Goal: Information Seeking & Learning: Check status

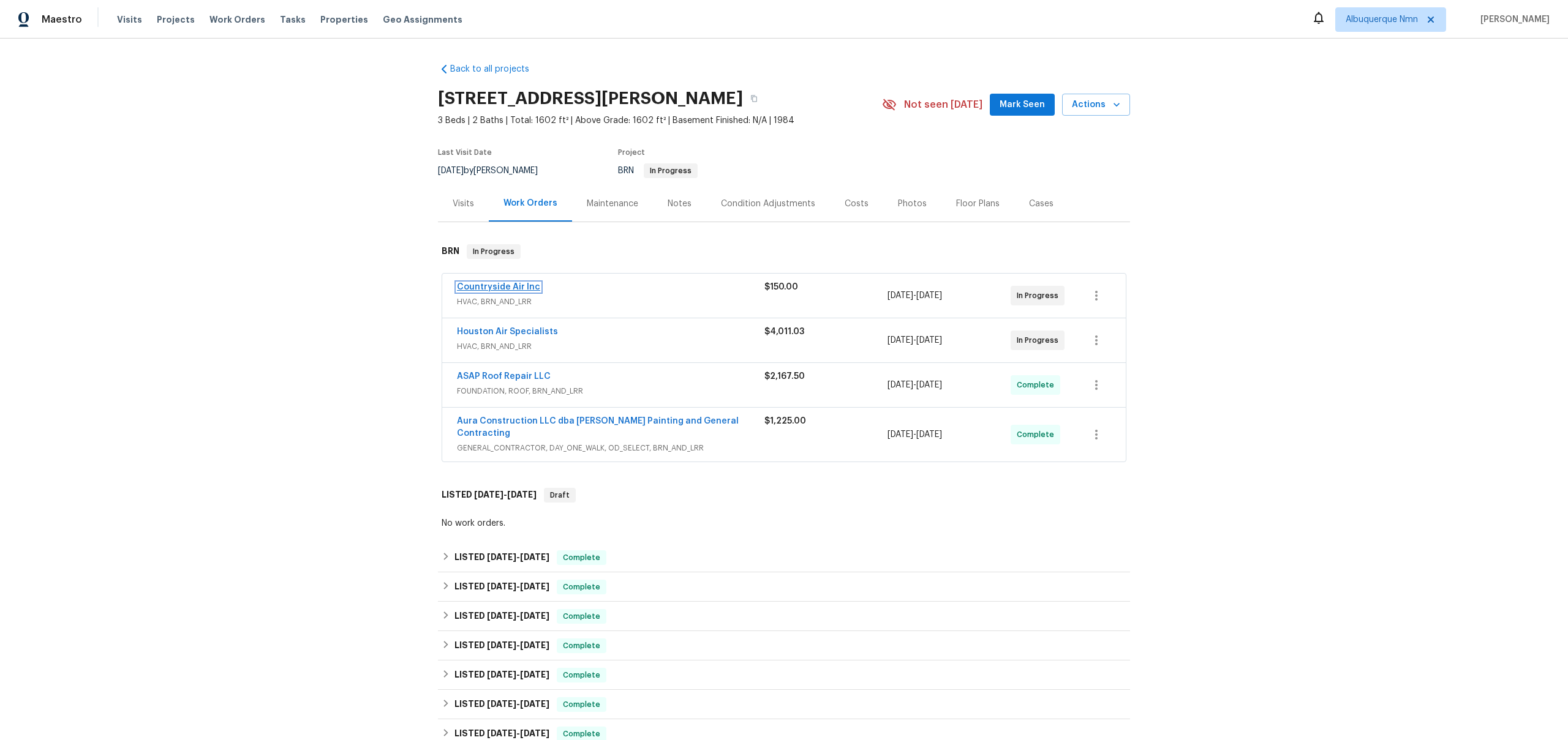
click at [469, 282] on link "Countryside Air Inc" at bounding box center [498, 286] width 84 height 9
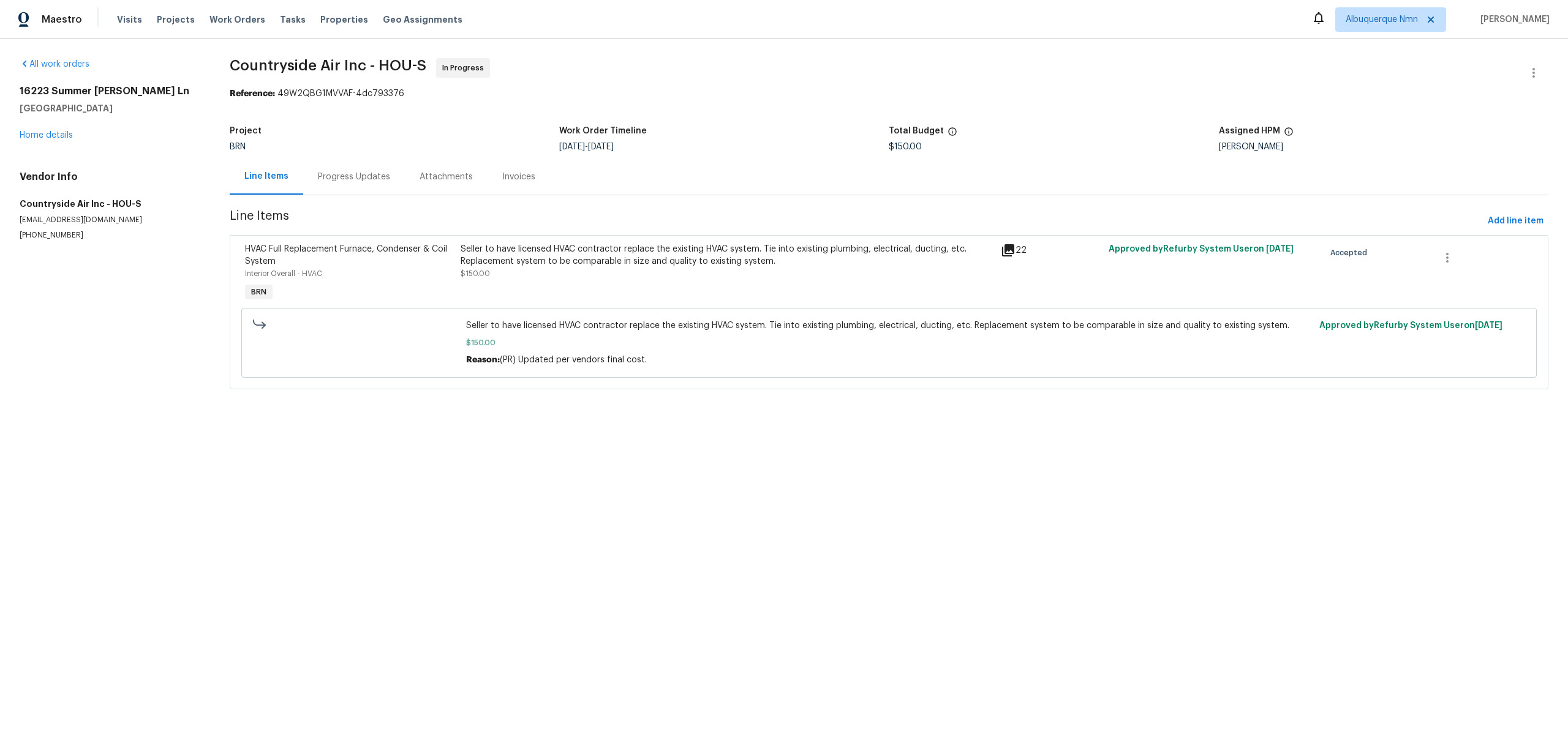
click at [492, 269] on div "Seller to have licensed HVAC contractor replace the existing HVAC system. Tie i…" at bounding box center [726, 261] width 532 height 37
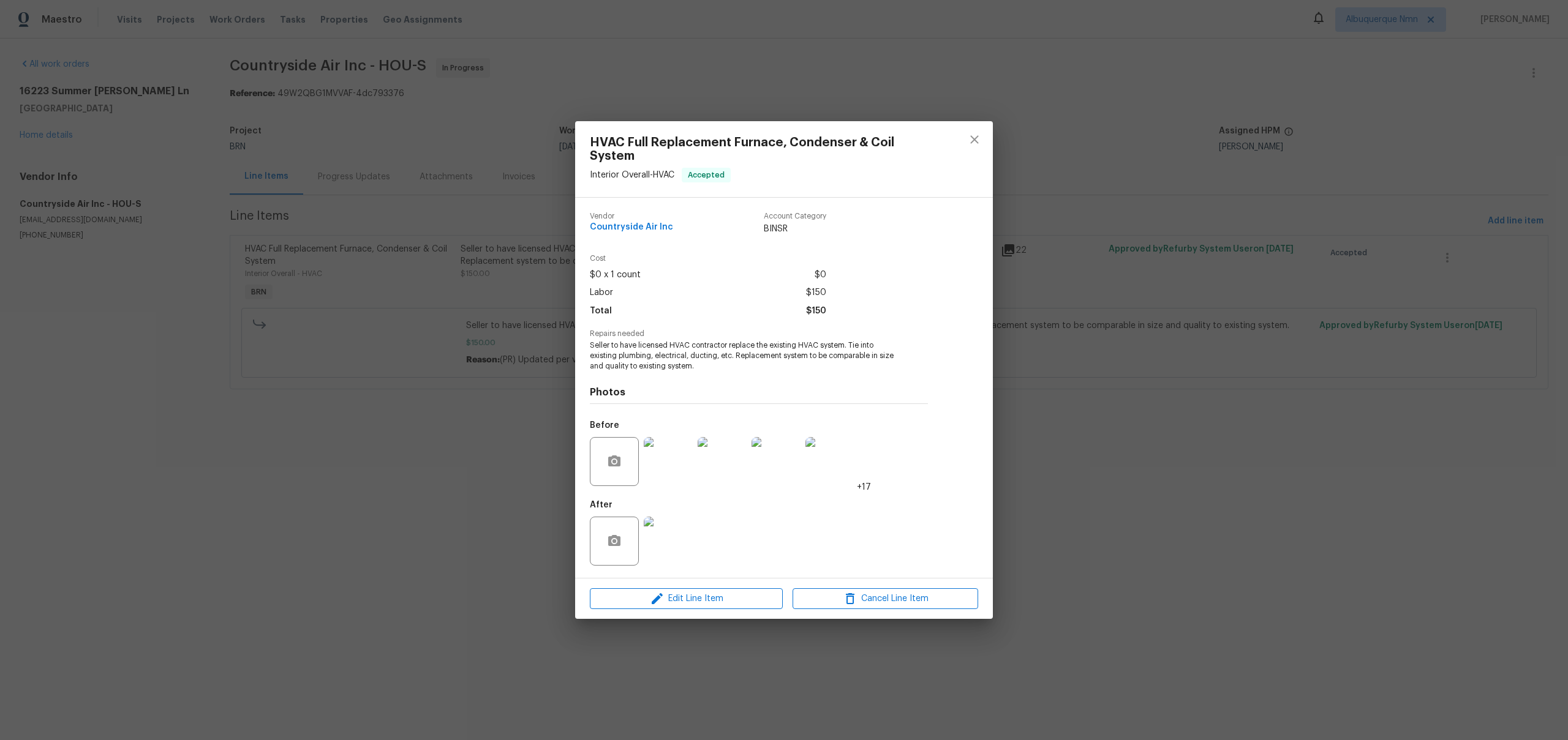
click at [663, 452] on img at bounding box center [668, 462] width 49 height 49
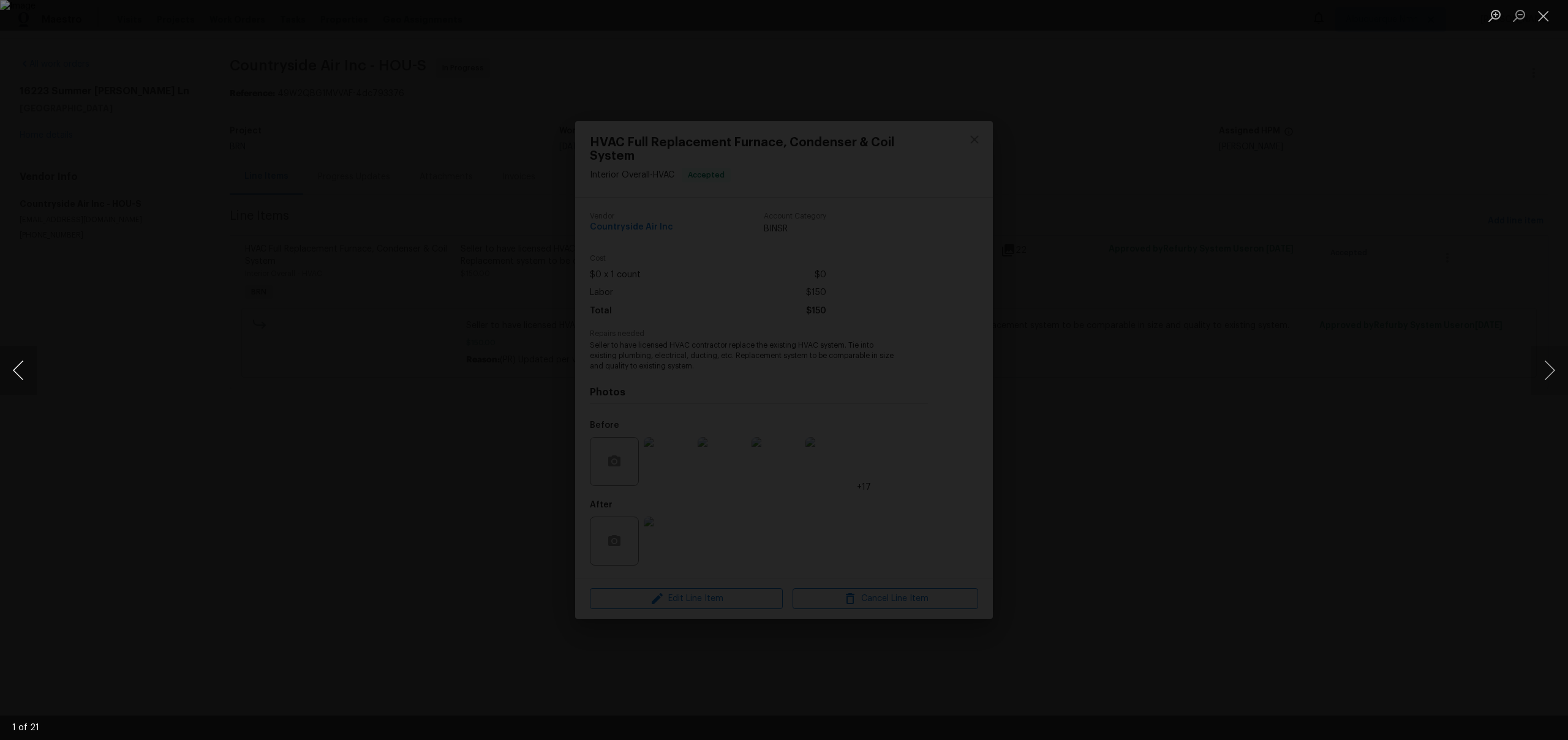
click at [22, 372] on button "Previous image" at bounding box center [18, 370] width 37 height 49
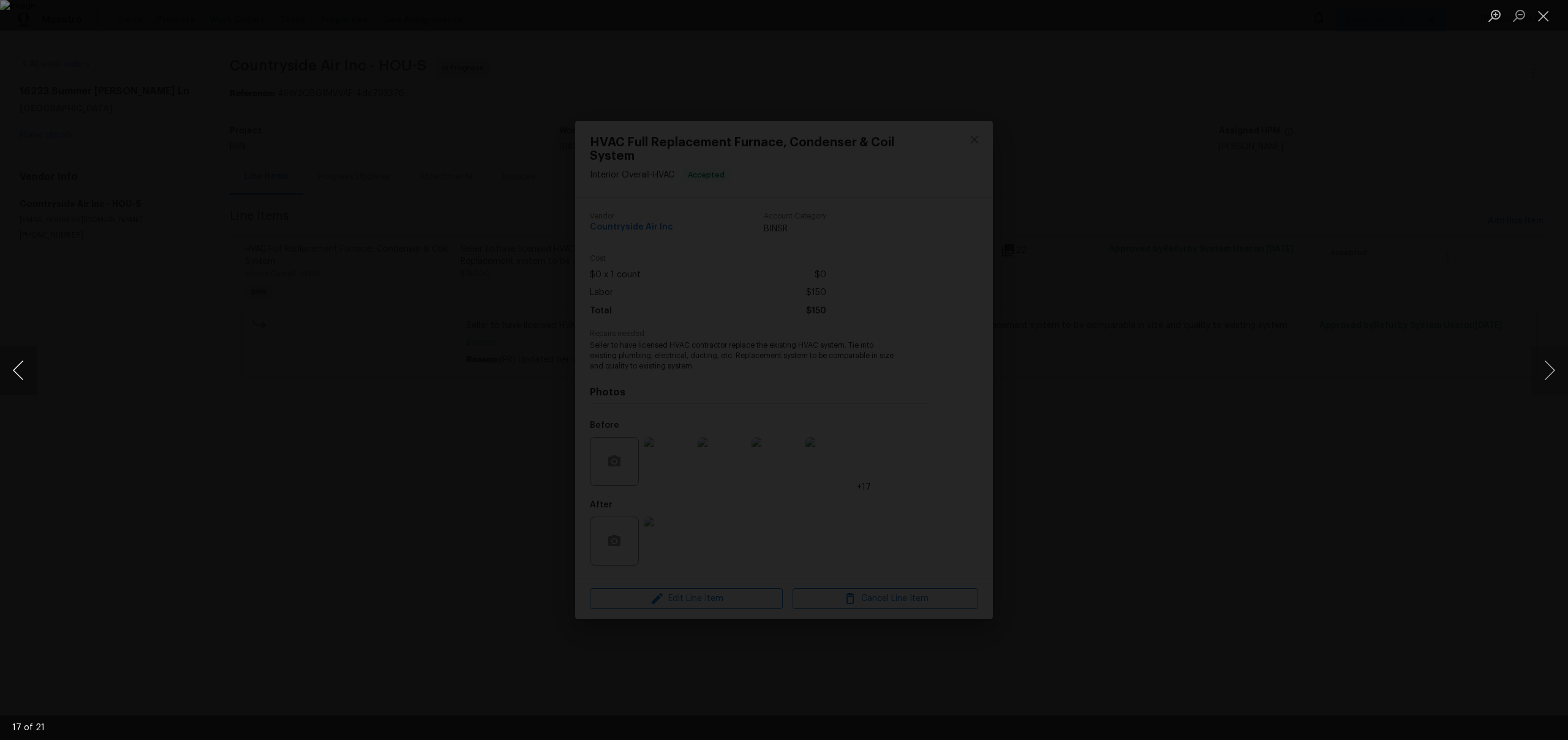
click at [22, 372] on button "Previous image" at bounding box center [18, 370] width 37 height 49
click at [118, 369] on div "Lightbox" at bounding box center [784, 370] width 1568 height 740
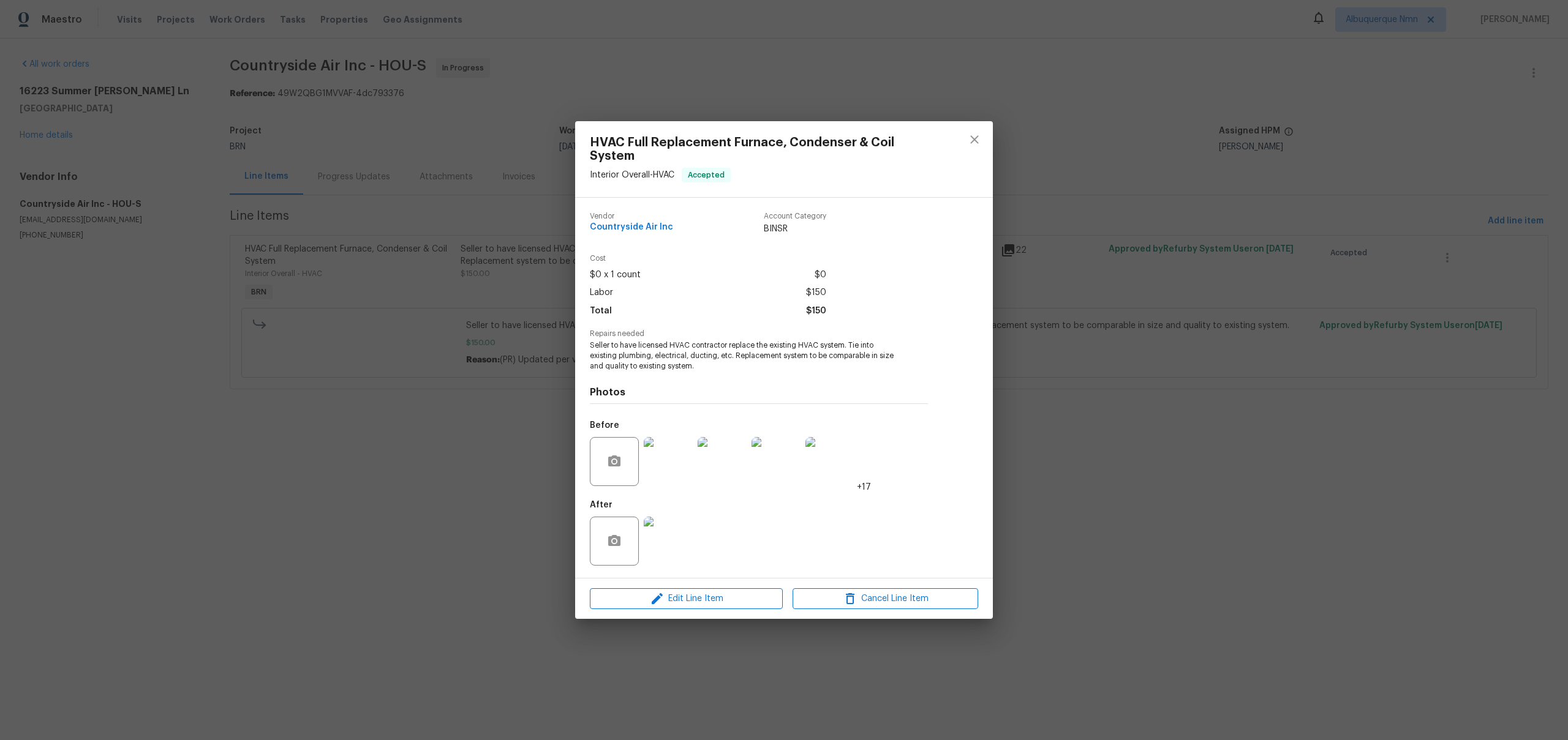
click at [385, 323] on div "HVAC Full Replacement Furnace, Condenser & Coil System Interior Overall - HVAC …" at bounding box center [784, 370] width 1568 height 740
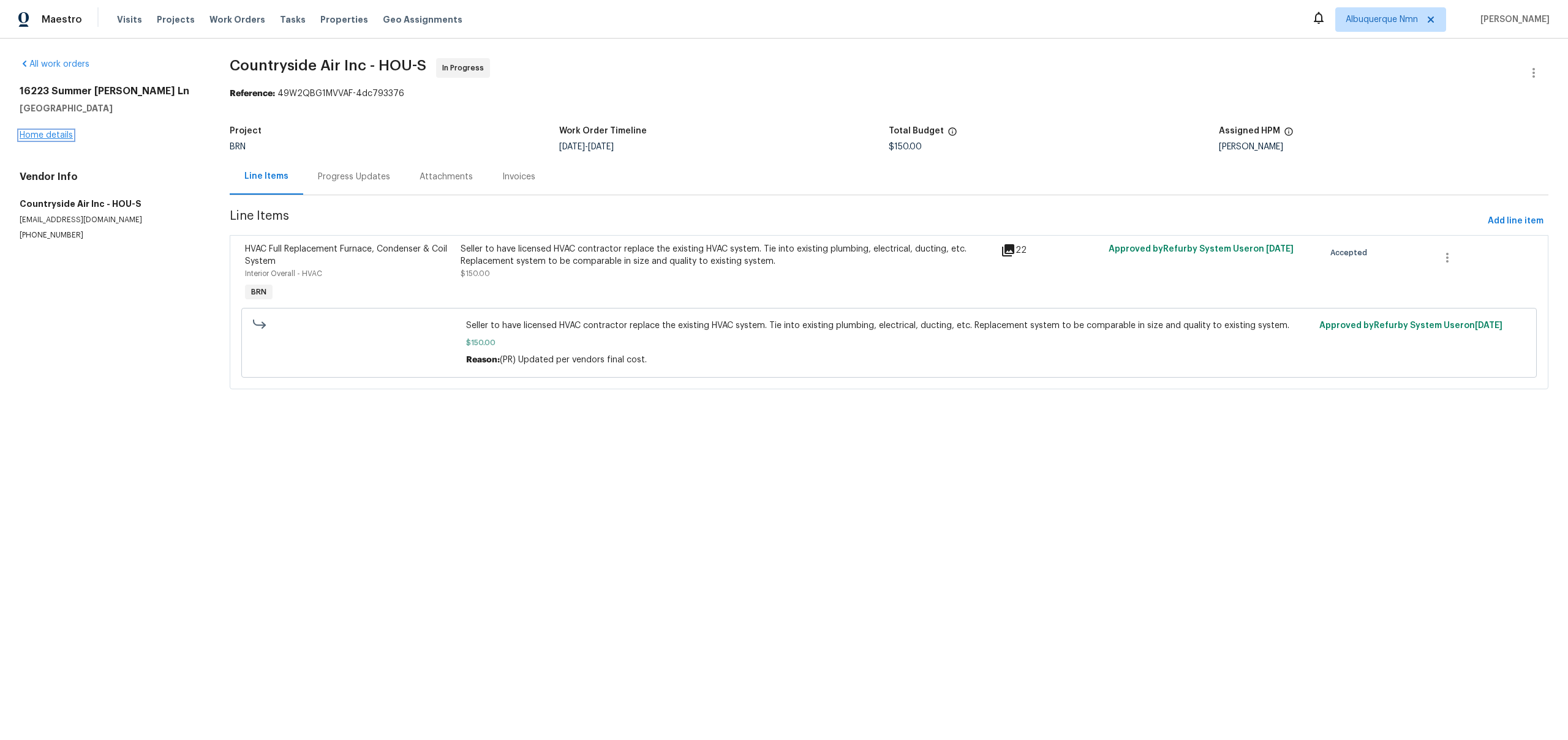
click at [33, 136] on link "Home details" at bounding box center [47, 135] width 54 height 9
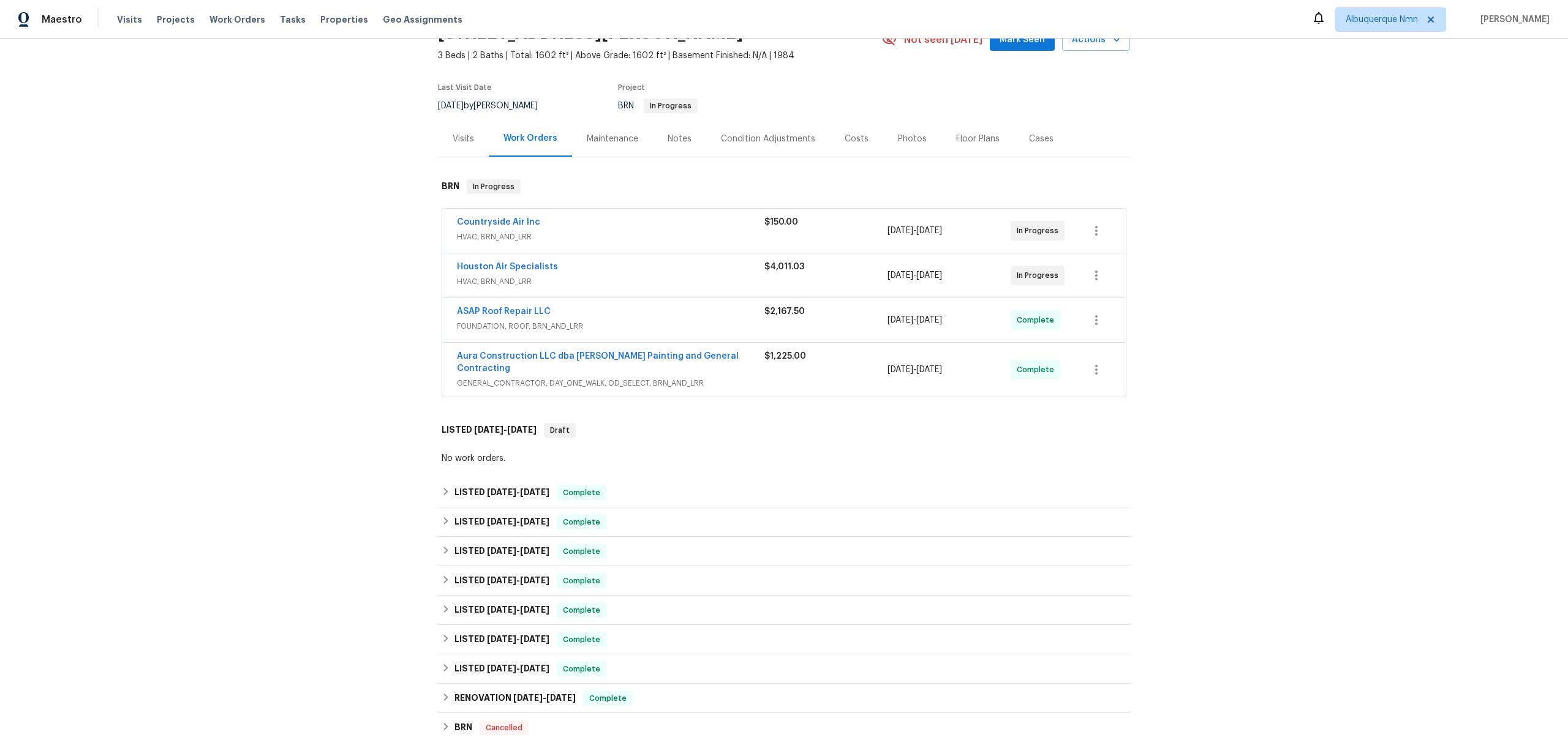
scroll to position [62, 0]
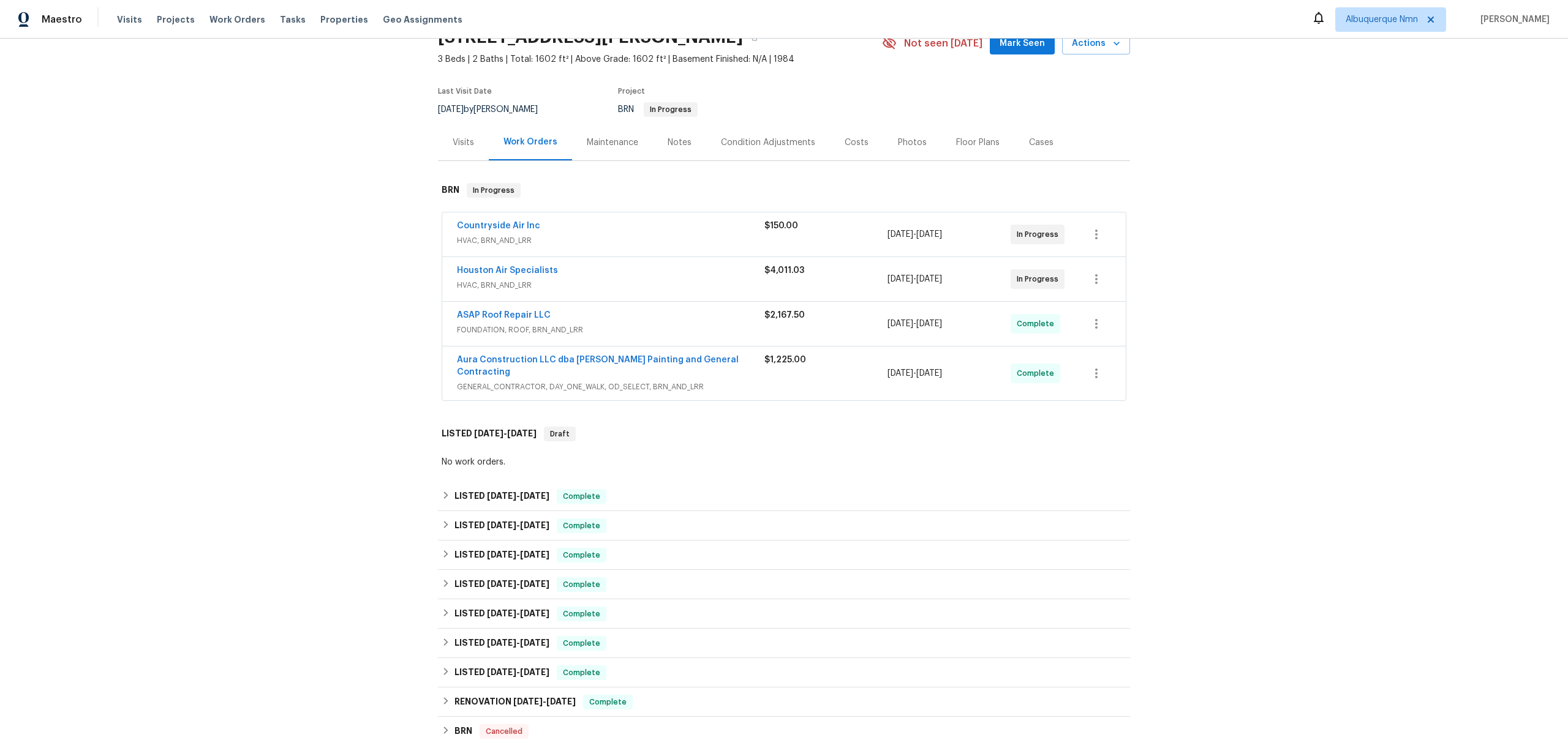
click at [558, 329] on span "FOUNDATION, ROOF, BRN_AND_LRR" at bounding box center [610, 330] width 307 height 12
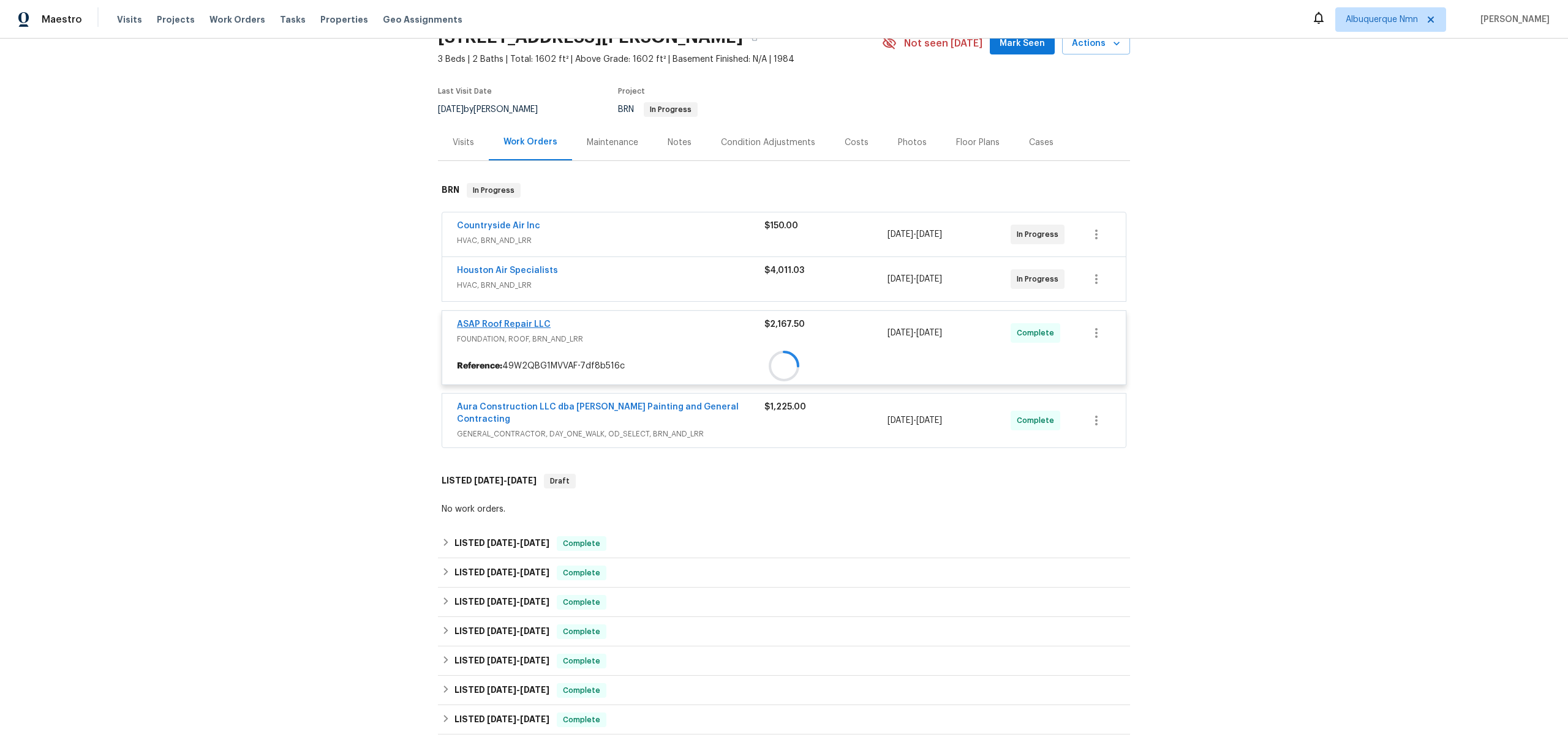
click at [521, 355] on div at bounding box center [783, 366] width 684 height 22
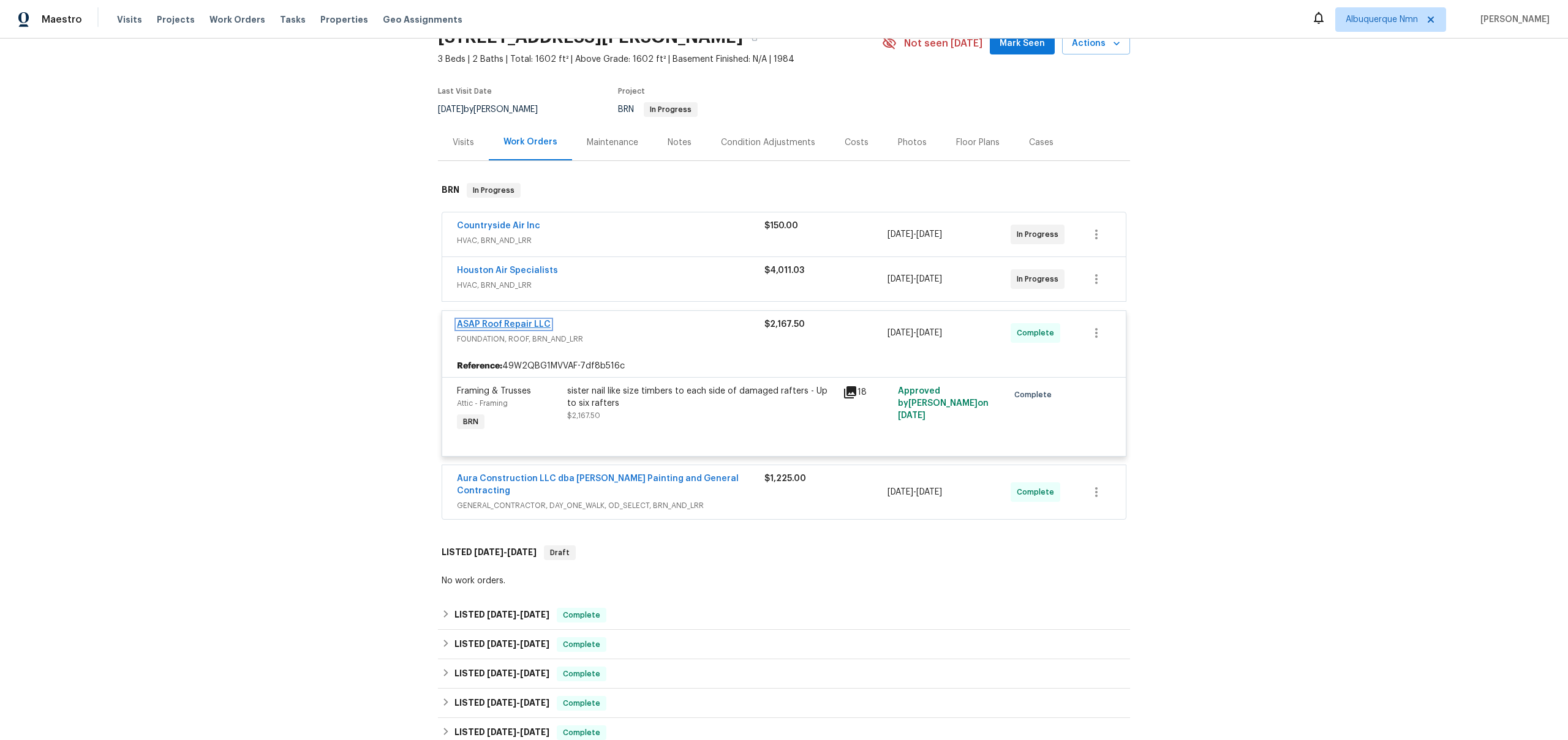
click at [528, 323] on link "ASAP Roof Repair LLC" at bounding box center [503, 324] width 94 height 9
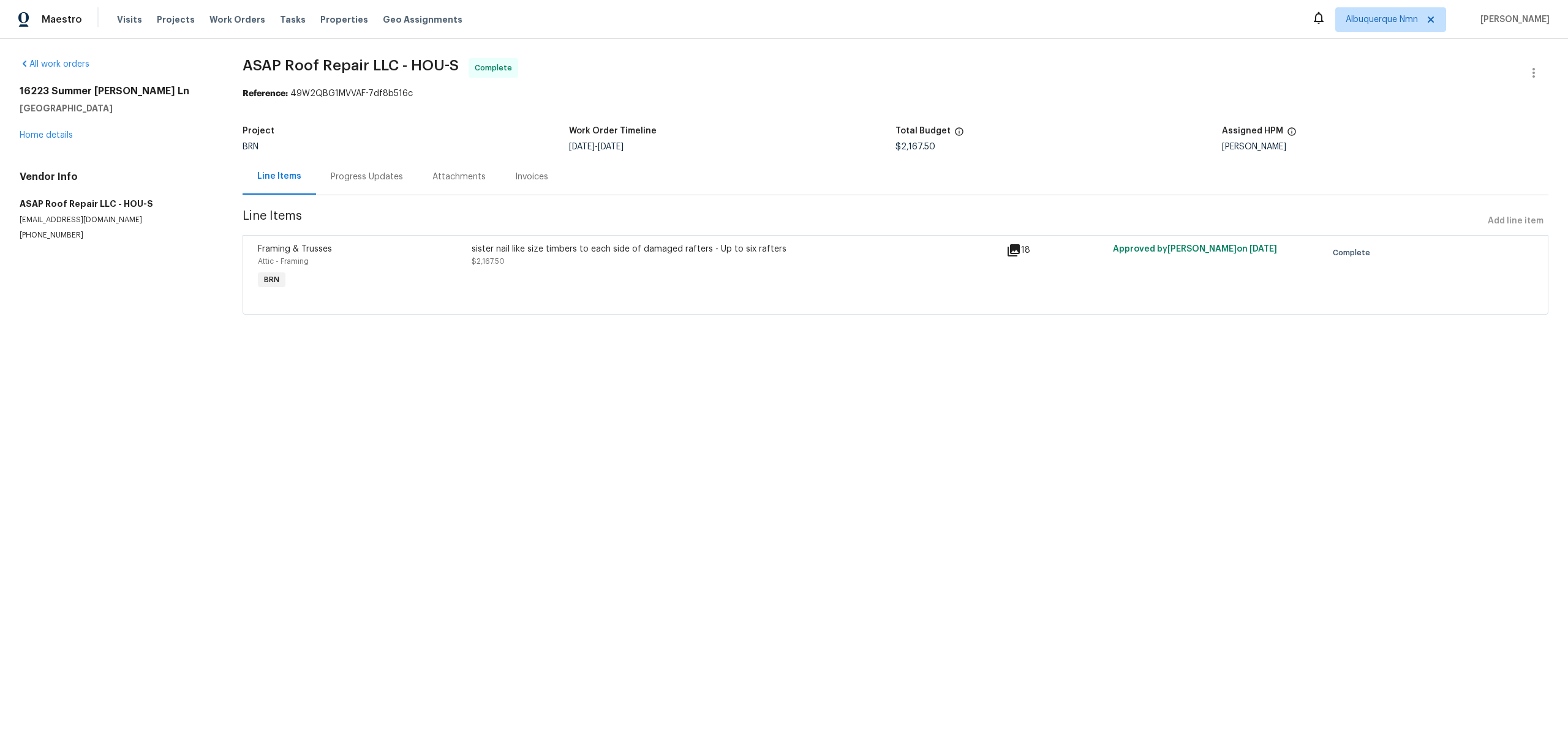
click at [502, 259] on span "$2,167.50" at bounding box center [488, 261] width 33 height 7
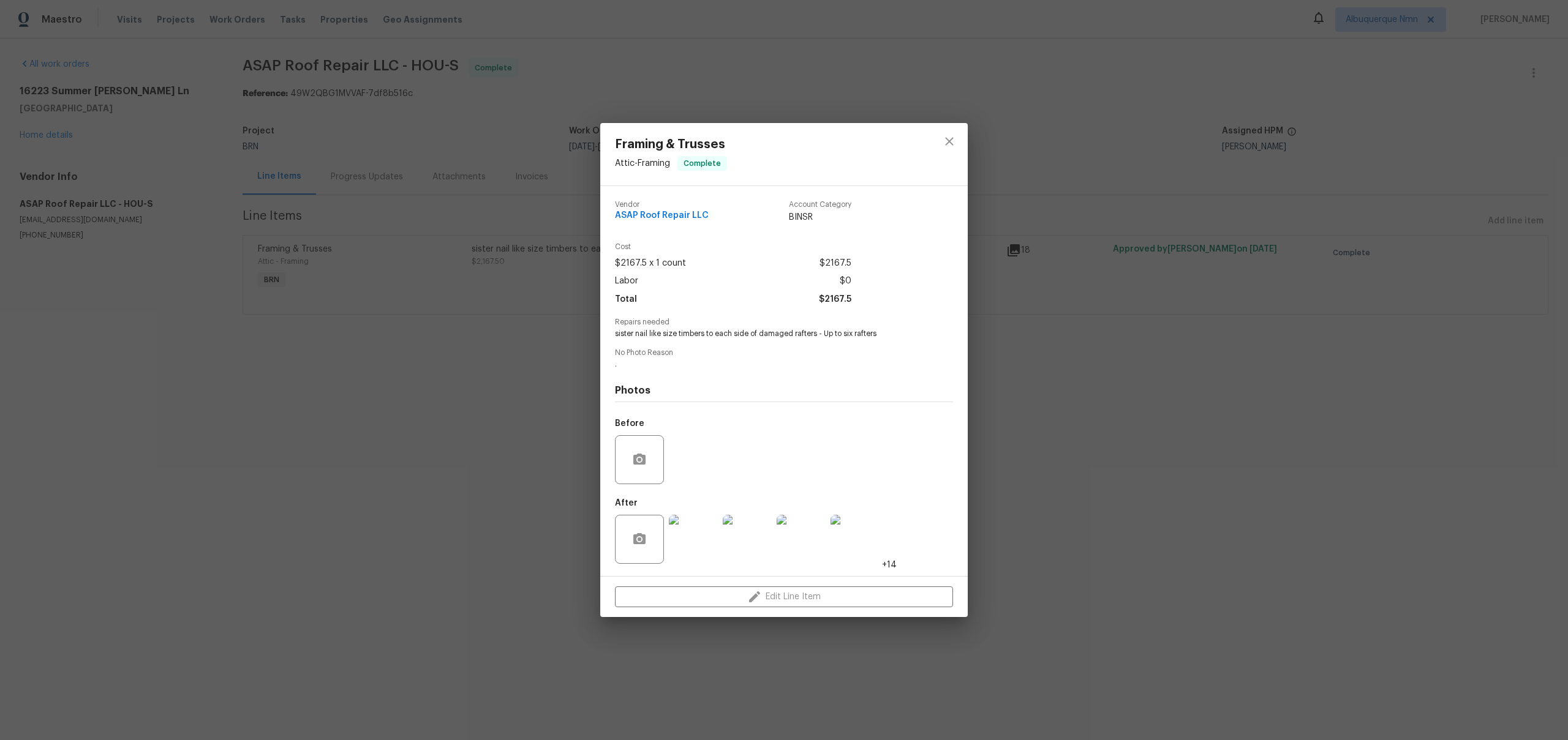
click at [100, 339] on div "Framing & Trusses Attic - Framing Complete Vendor ASAP Roof Repair LLC Account …" at bounding box center [784, 370] width 1568 height 740
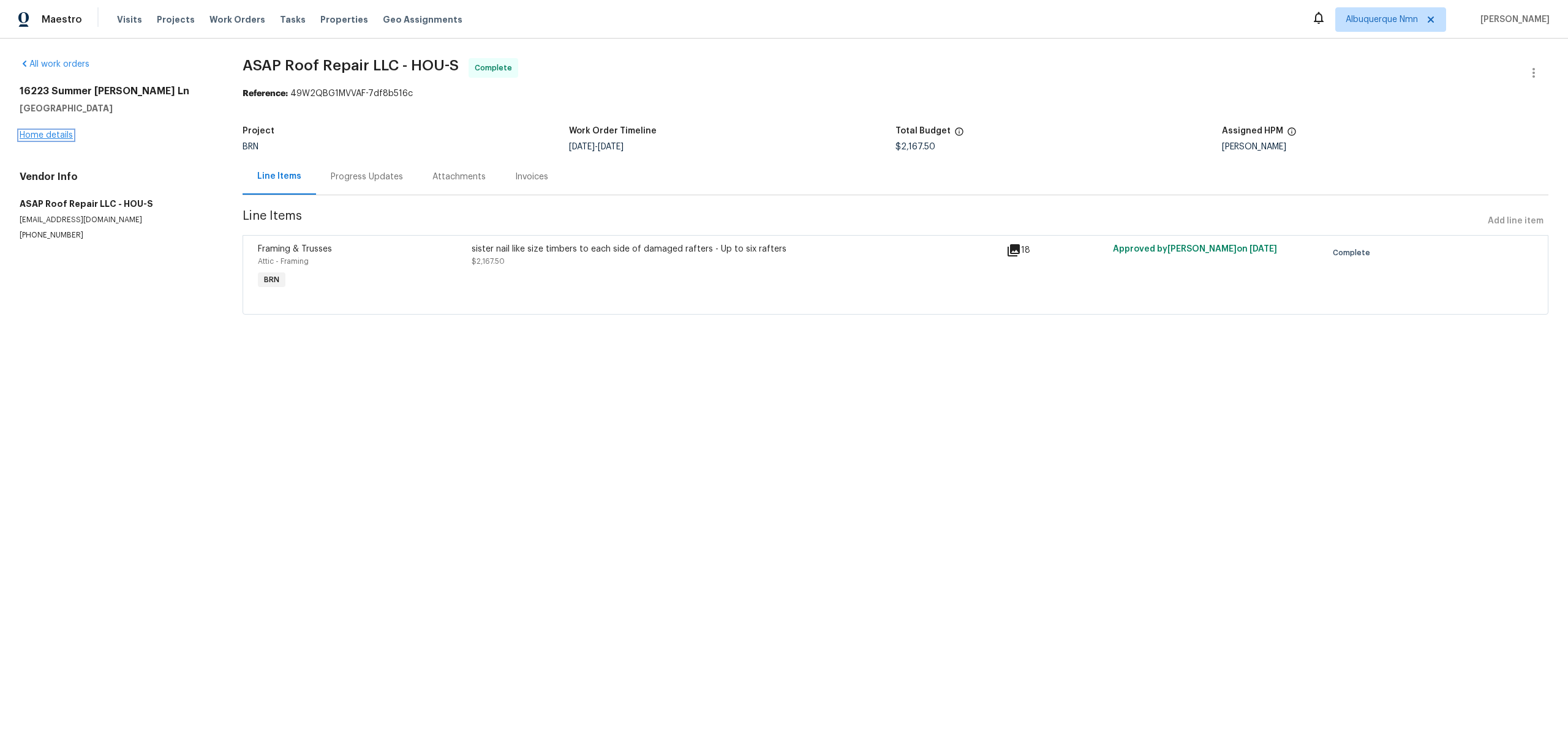
click at [48, 132] on link "Home details" at bounding box center [47, 135] width 54 height 9
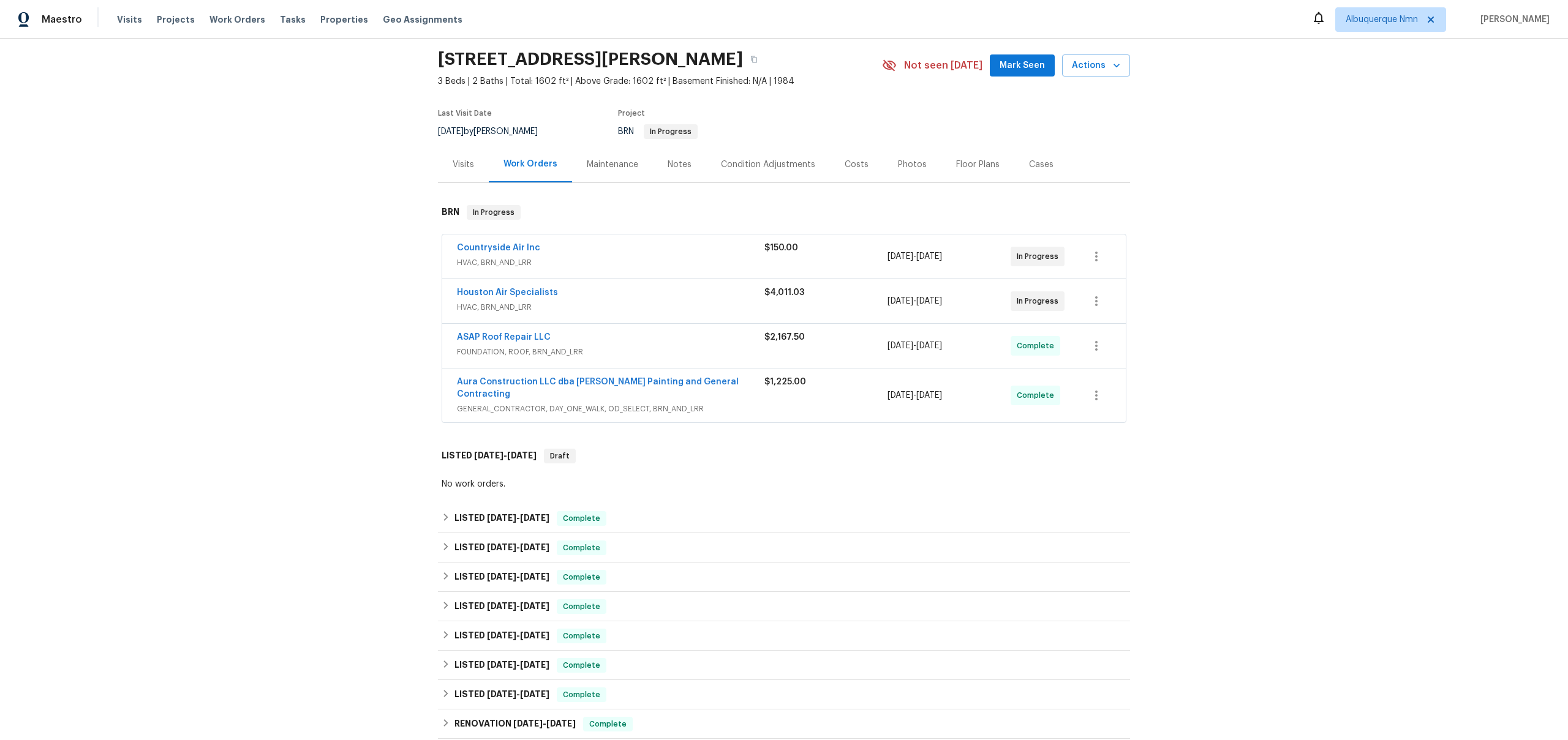
scroll to position [38, 0]
click at [545, 380] on link "Aura Construction LLC dba [PERSON_NAME] Painting and General Contracting" at bounding box center [597, 390] width 282 height 21
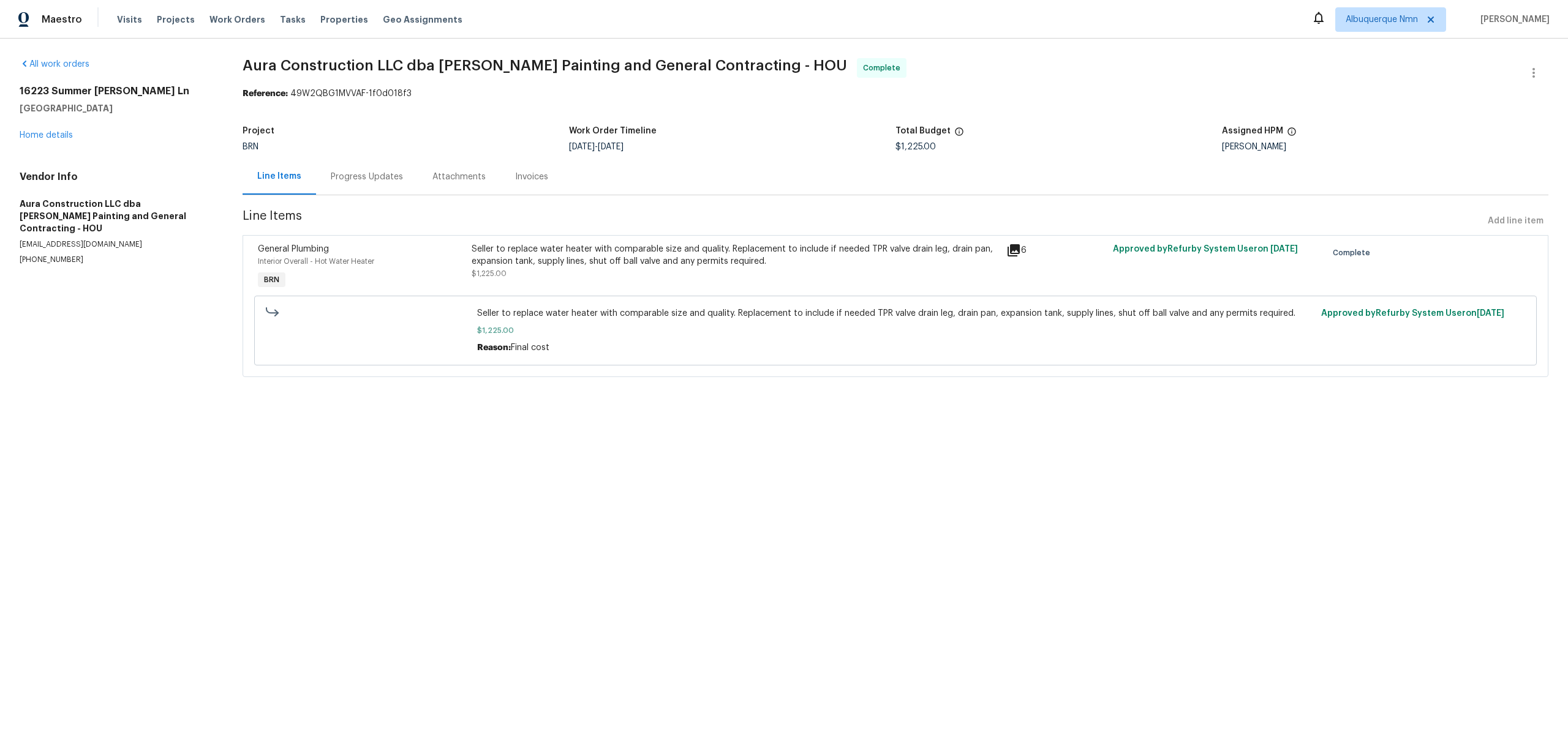
click at [367, 190] on div "Progress Updates" at bounding box center [367, 176] width 101 height 36
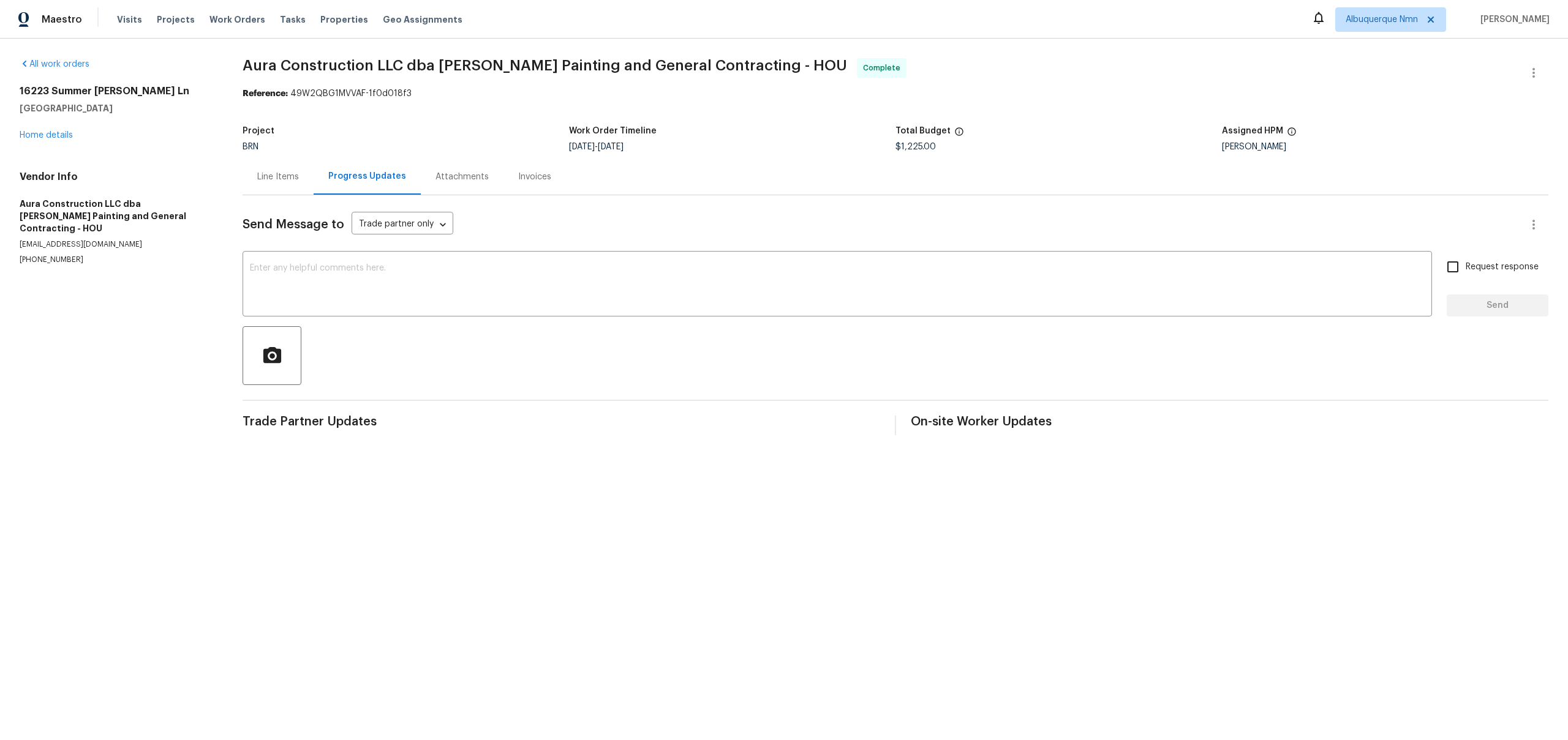
click at [284, 182] on div "Line Items" at bounding box center [279, 177] width 42 height 12
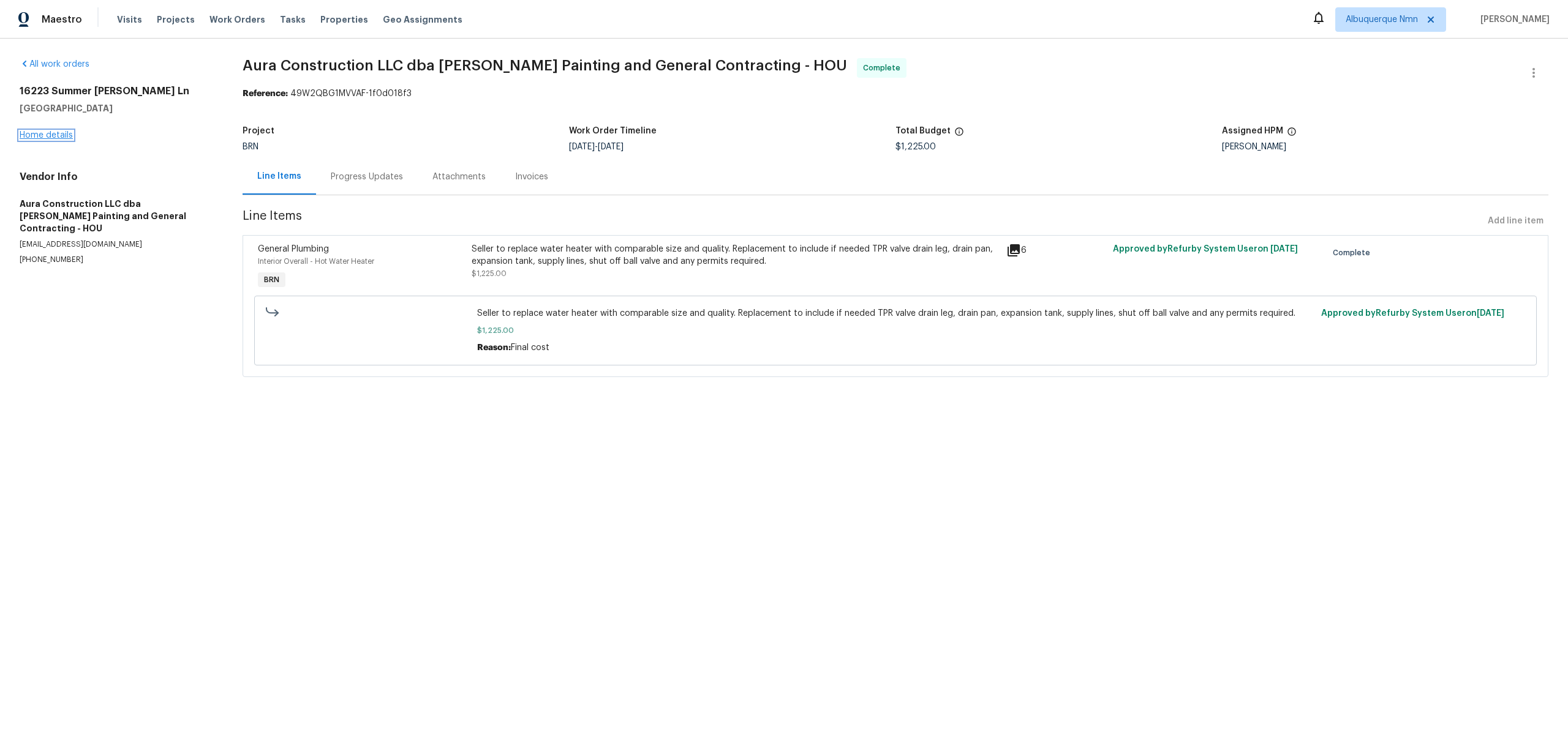
click at [63, 136] on link "Home details" at bounding box center [47, 135] width 54 height 9
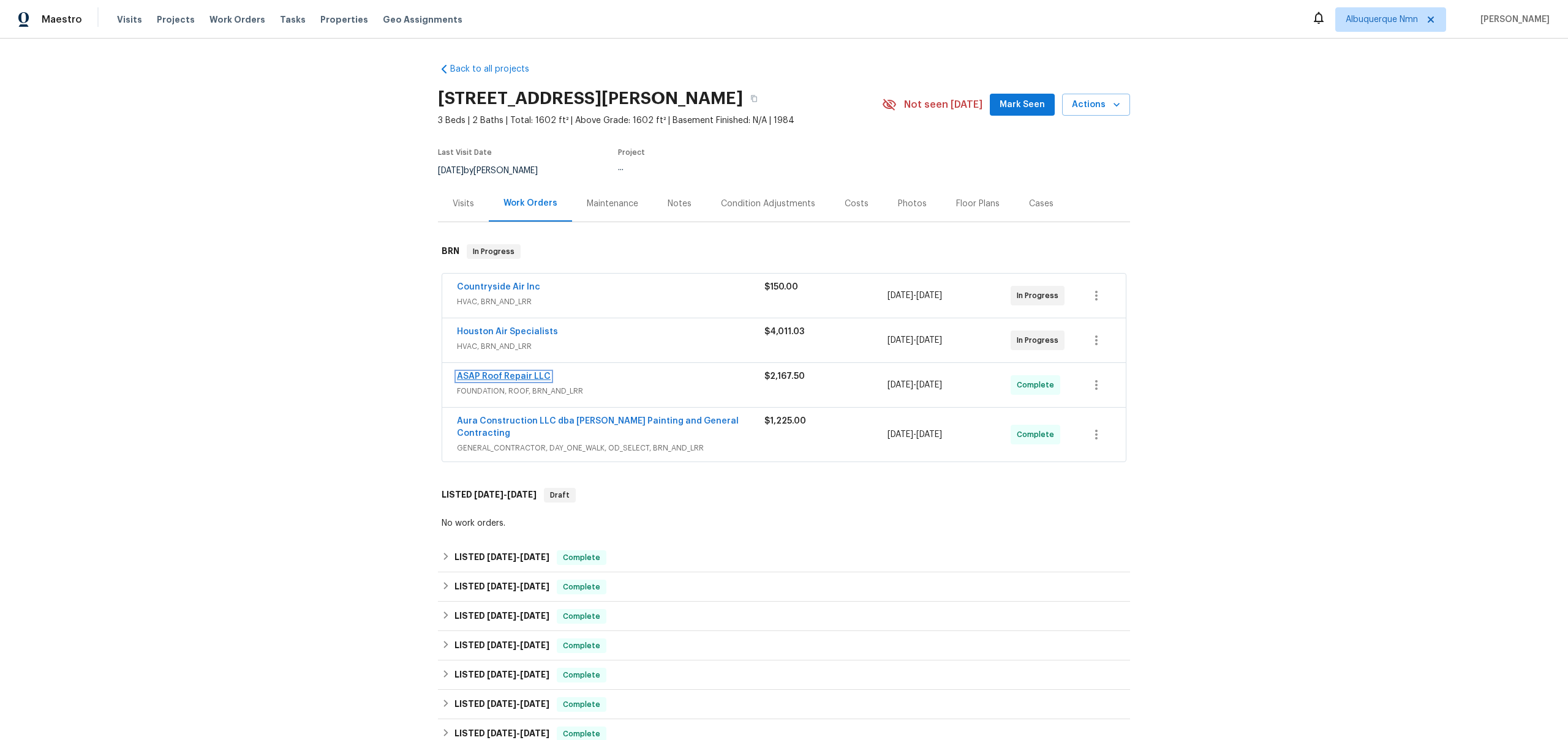
click at [515, 374] on link "ASAP Roof Repair LLC" at bounding box center [503, 376] width 94 height 9
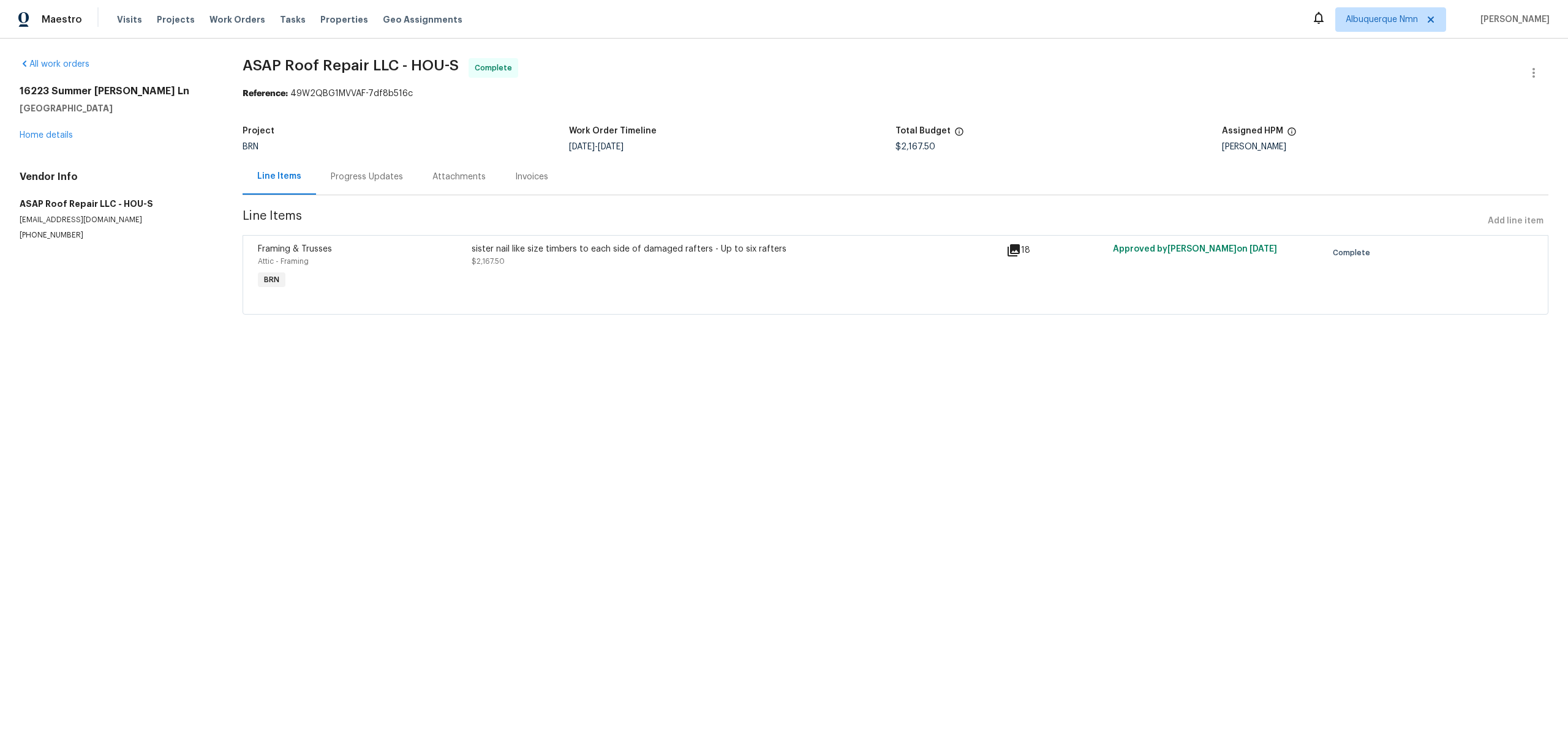
click at [455, 177] on div "Attachments" at bounding box center [460, 177] width 54 height 12
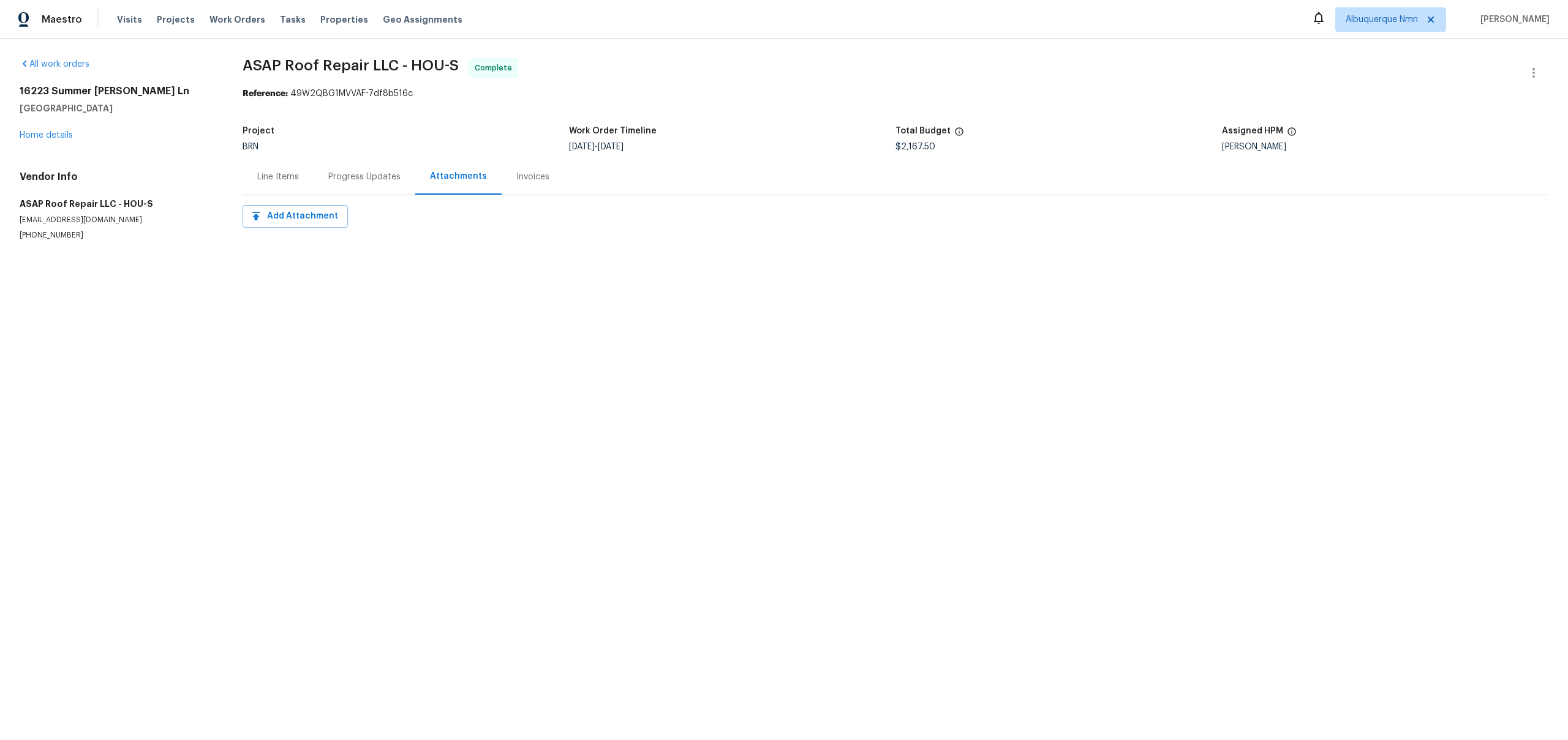
click at [364, 158] on div "Progress Updates" at bounding box center [364, 176] width 101 height 36
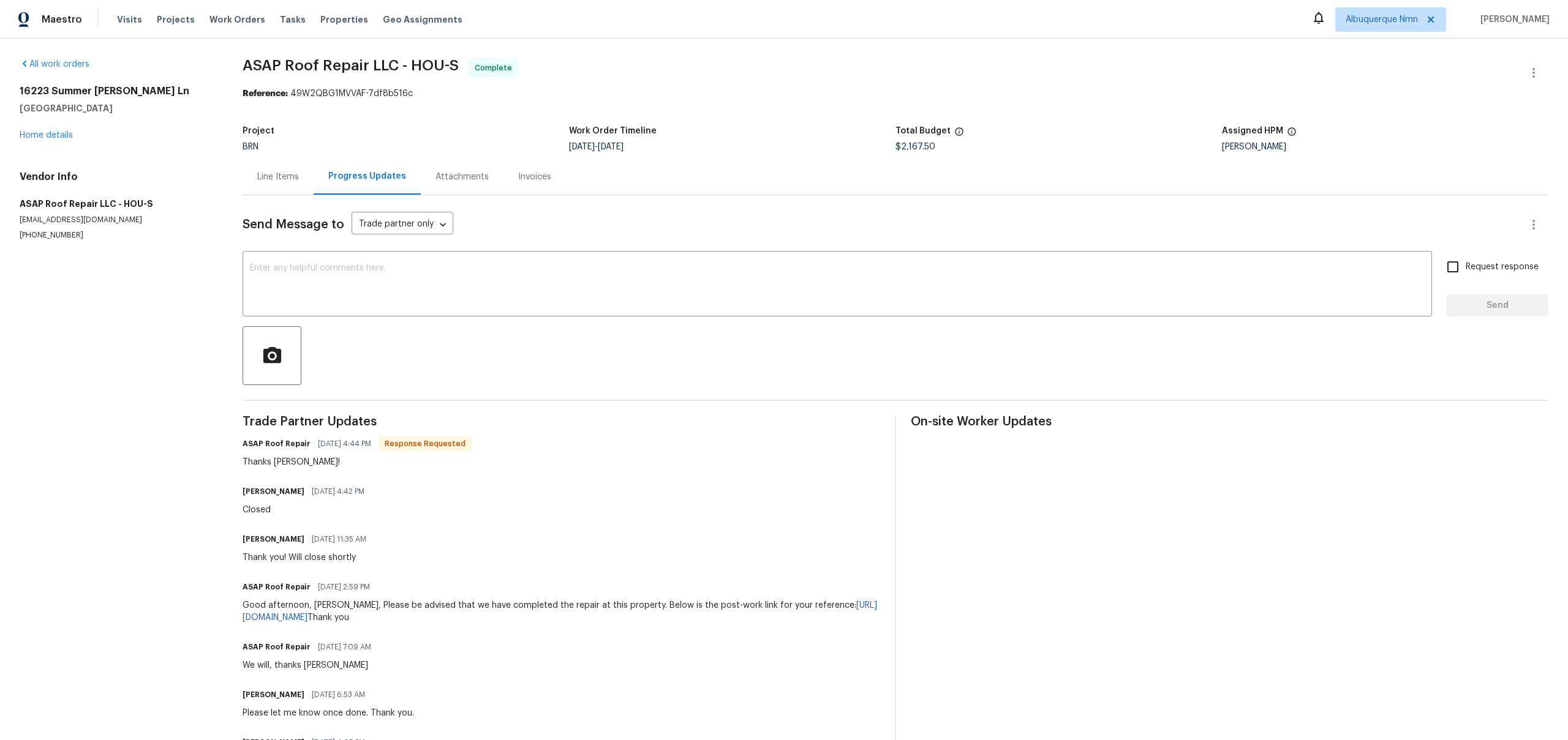
scroll to position [122, 0]
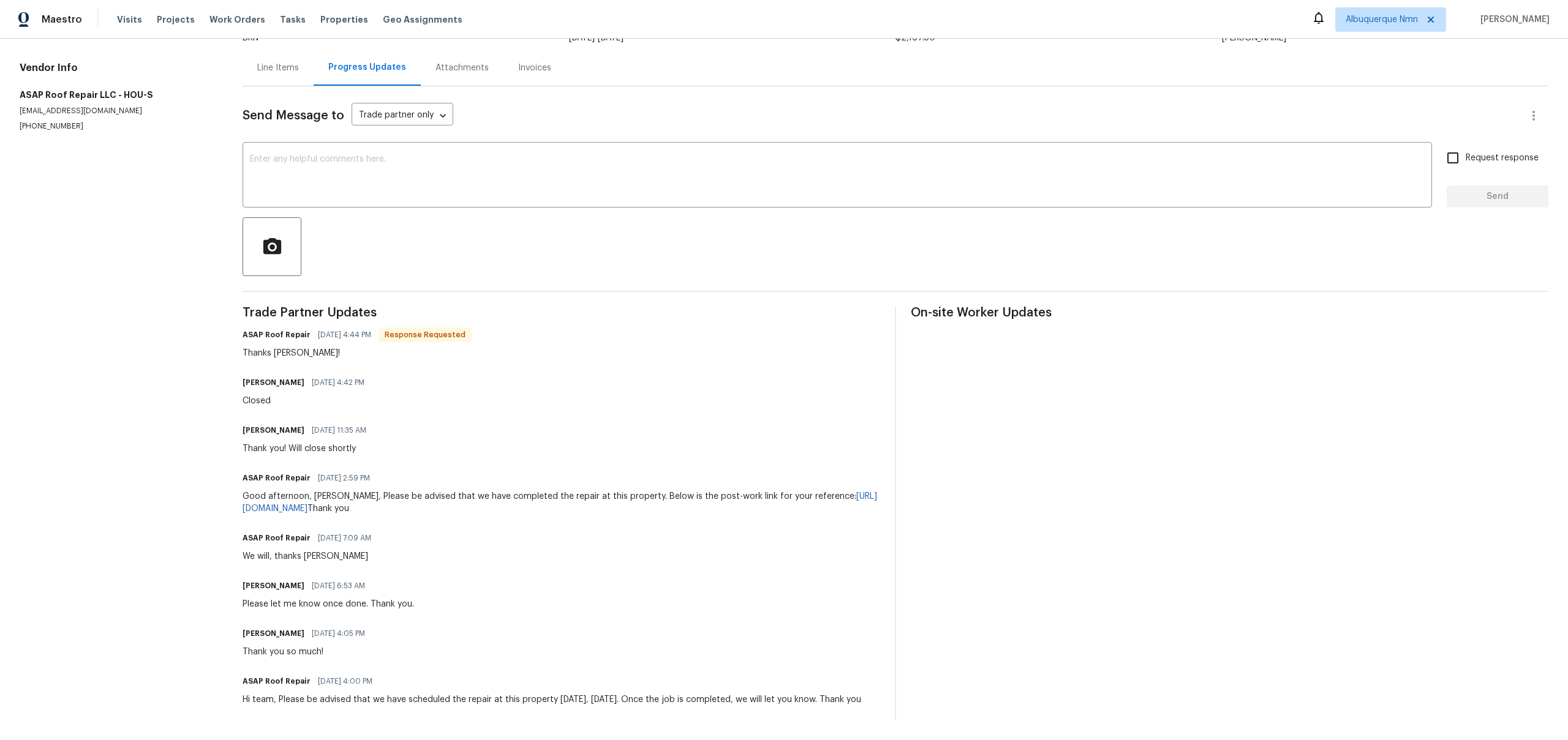
drag, startPoint x: 238, startPoint y: 391, endPoint x: 320, endPoint y: 389, distance: 82.0
click at [293, 389] on div "All work orders [STREET_ADDRESS][PERSON_NAME] Home details Vendor Info ASAP Roo…" at bounding box center [784, 334] width 1568 height 811
drag, startPoint x: 237, startPoint y: 687, endPoint x: 473, endPoint y: 714, distance: 237.5
click at [473, 714] on div "All work orders [STREET_ADDRESS][PERSON_NAME] Home details Vendor Info ASAP Roo…" at bounding box center [784, 334] width 1568 height 811
click at [257, 694] on div "Hi team, Please be advised that we have scheduled the repair at this property […" at bounding box center [552, 700] width 619 height 12
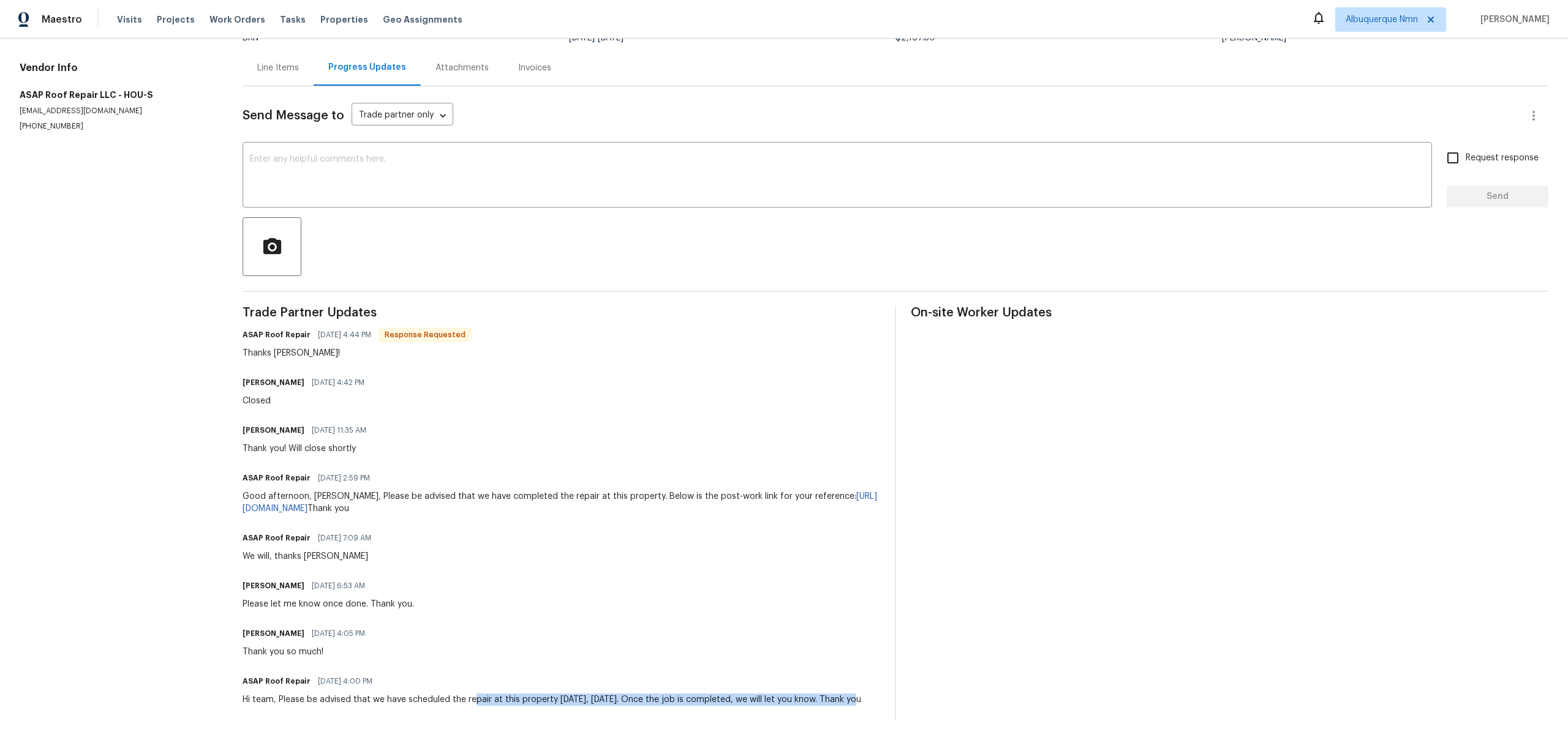
drag, startPoint x: 852, startPoint y: 684, endPoint x: 473, endPoint y: 684, distance: 379.0
click at [473, 694] on div "Hi team, Please be advised that we have scheduled the repair at this property […" at bounding box center [552, 700] width 619 height 12
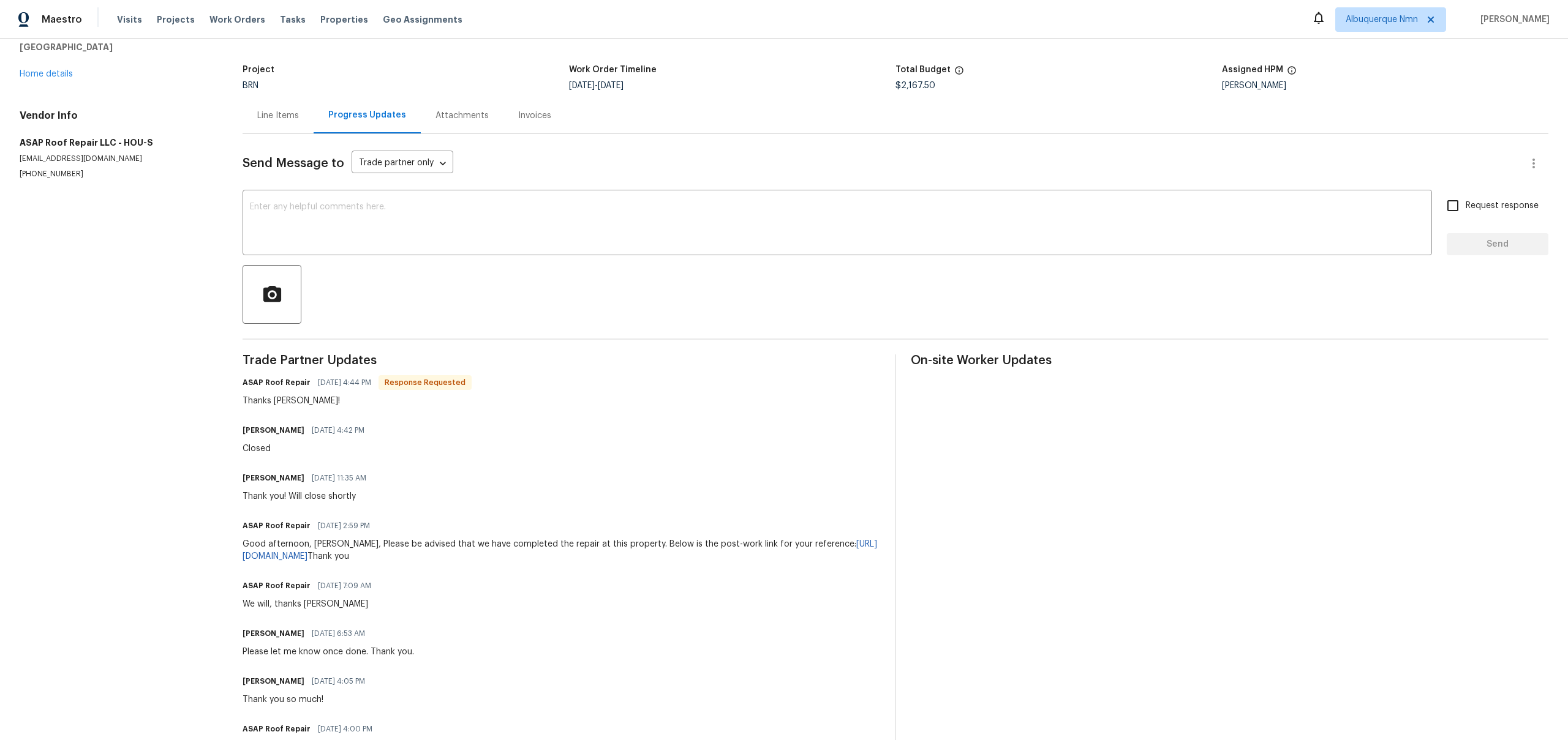
scroll to position [0, 0]
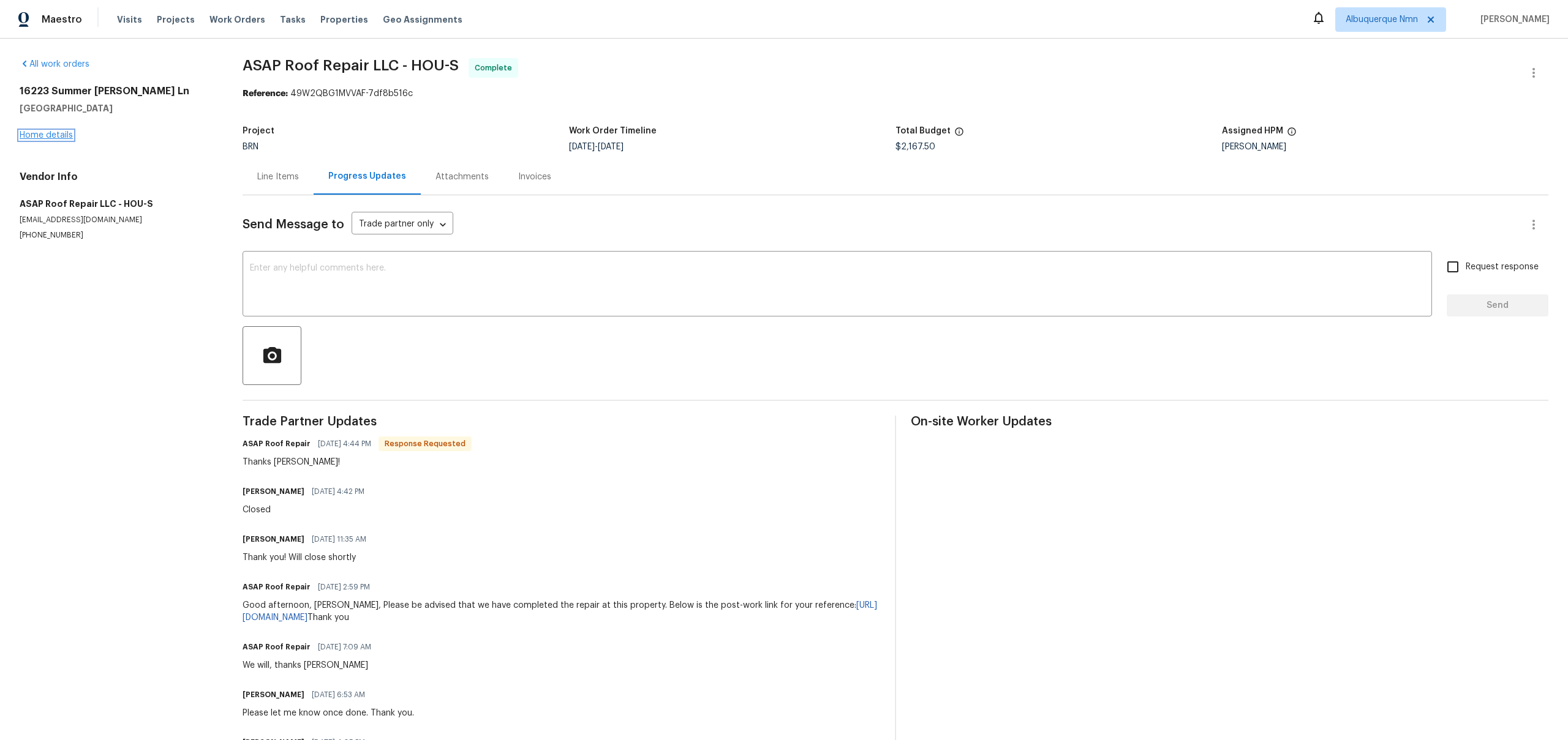
click at [50, 133] on link "Home details" at bounding box center [47, 135] width 54 height 9
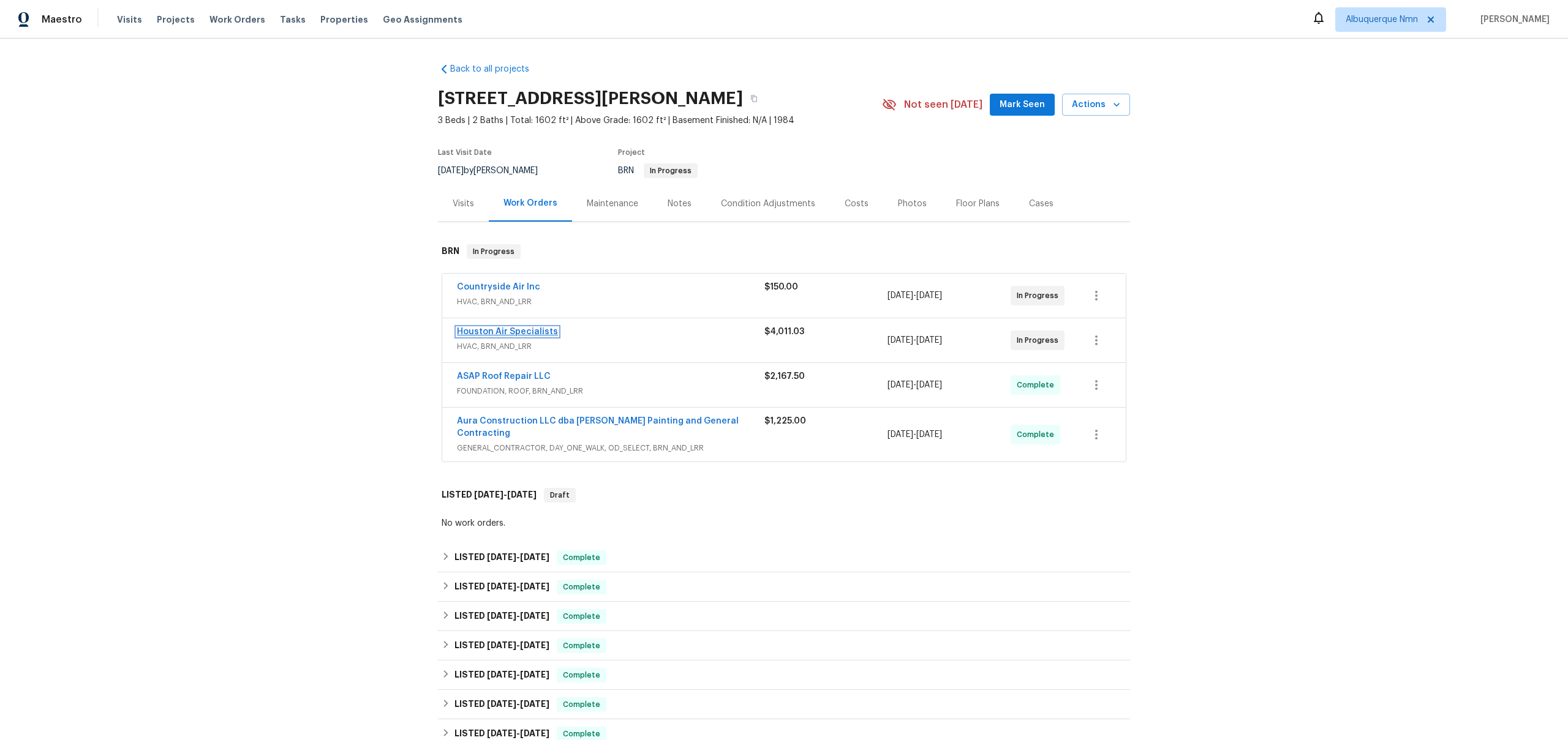
click at [503, 327] on link "Houston Air Specialists" at bounding box center [507, 331] width 101 height 9
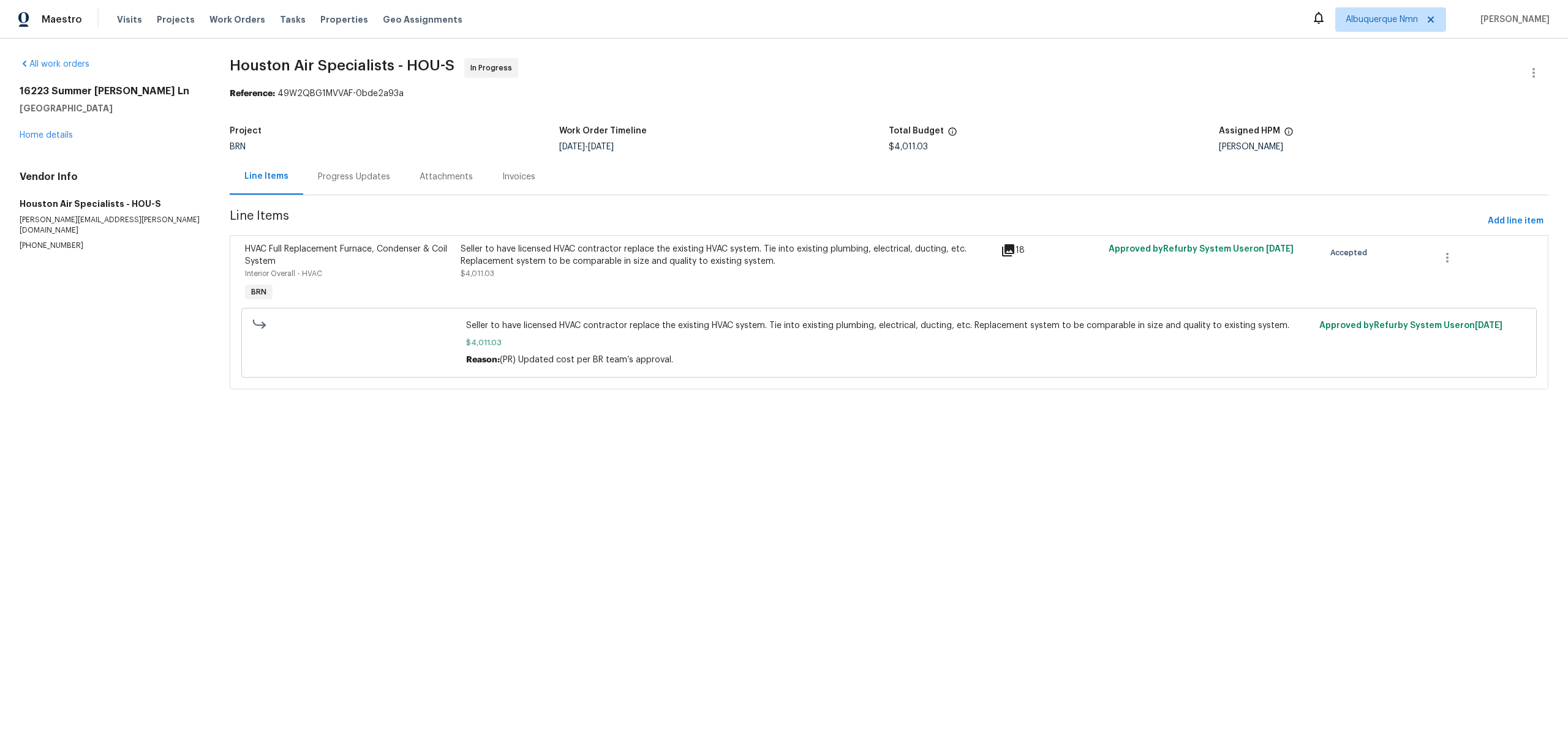
click at [344, 184] on div "Progress Updates" at bounding box center [354, 176] width 101 height 36
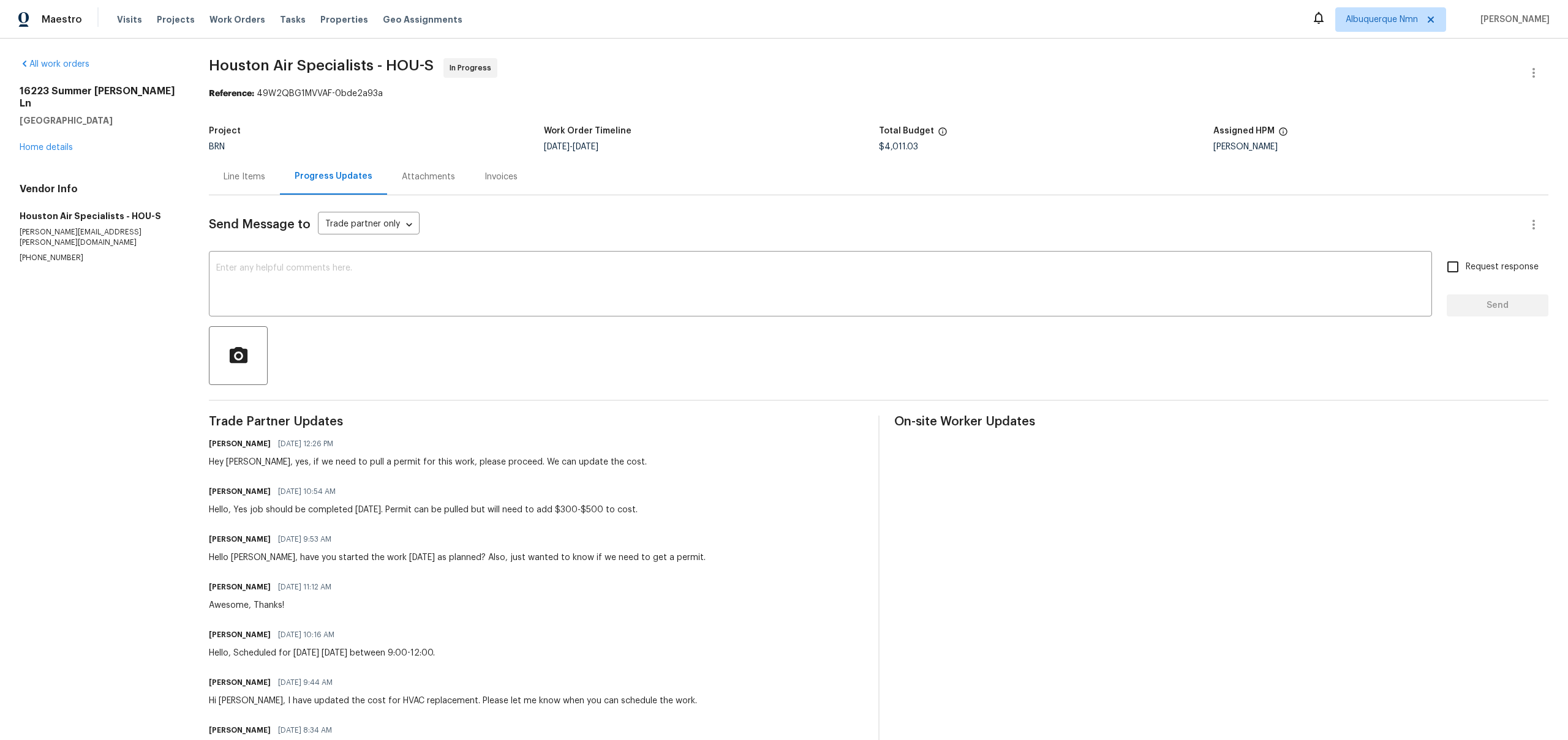
scroll to position [373, 0]
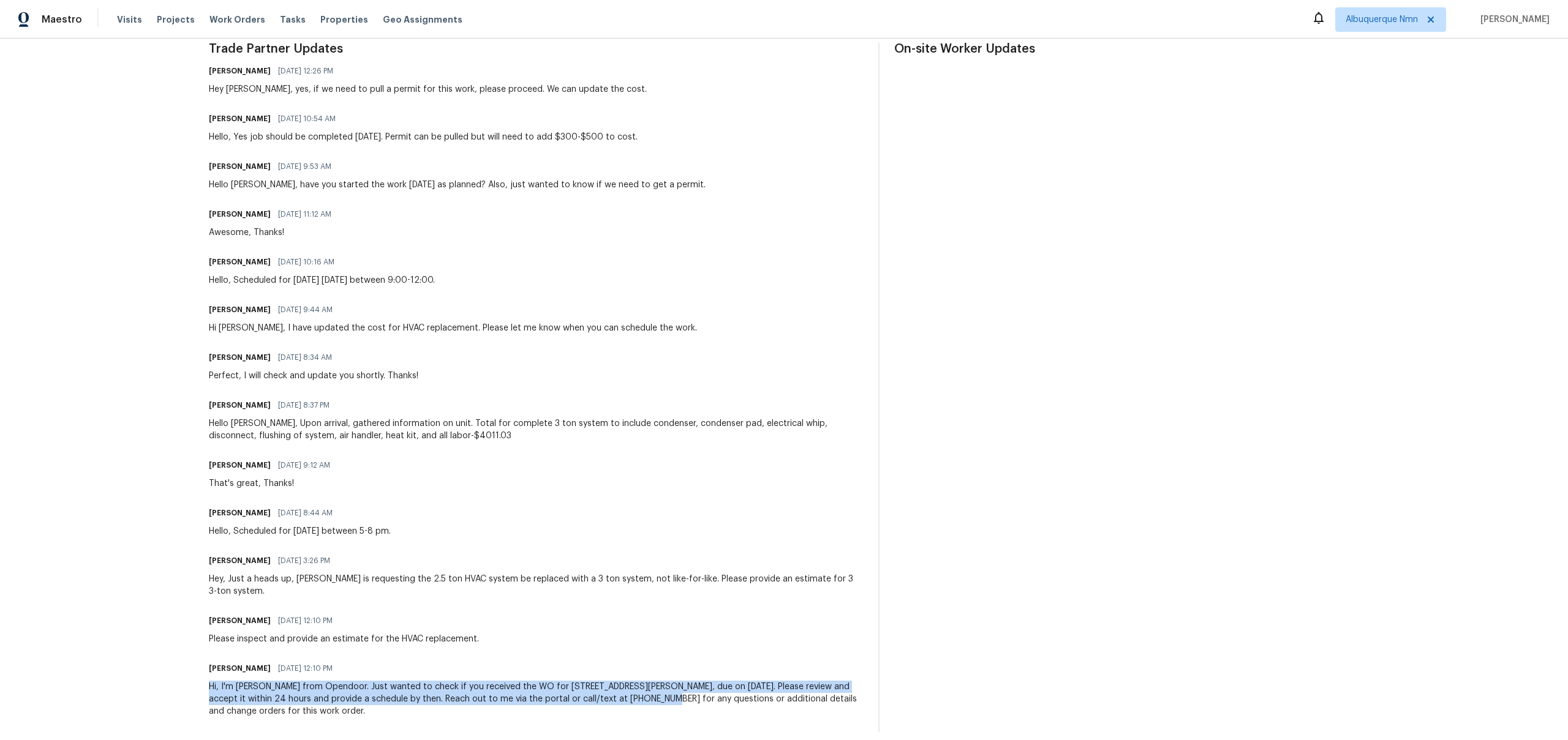
drag, startPoint x: 207, startPoint y: 670, endPoint x: 640, endPoint y: 693, distance: 433.6
click at [640, 693] on div "All work orders [STREET_ADDRESS][PERSON_NAME] Home details Vendor Info Houston …" at bounding box center [784, 209] width 1568 height 1086
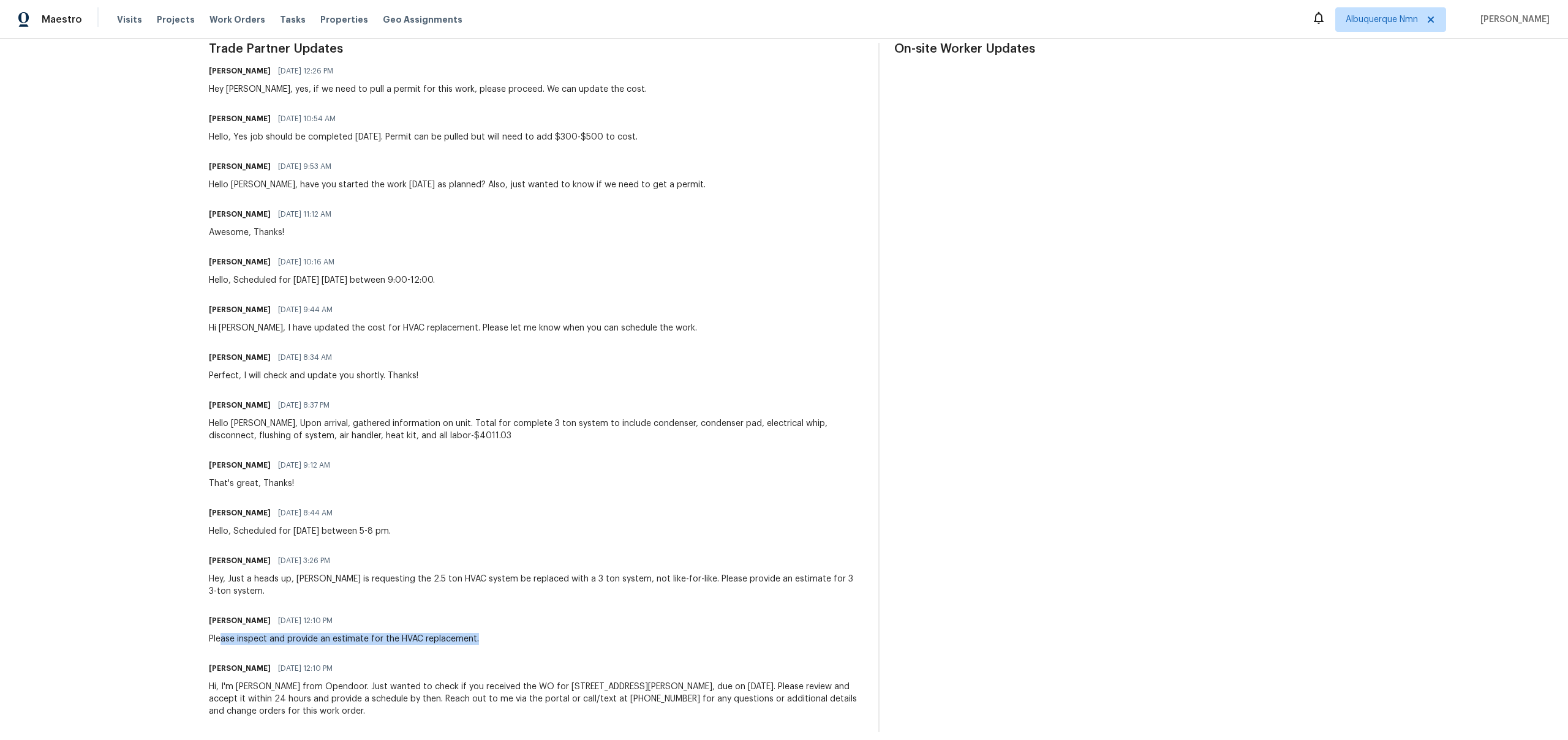
drag, startPoint x: 219, startPoint y: 629, endPoint x: 534, endPoint y: 642, distance: 315.3
click at [536, 639] on div "Trade Partner Updates [PERSON_NAME] R [DATE] 12:26 PM Hey [PERSON_NAME], yes, i…" at bounding box center [536, 387] width 655 height 689
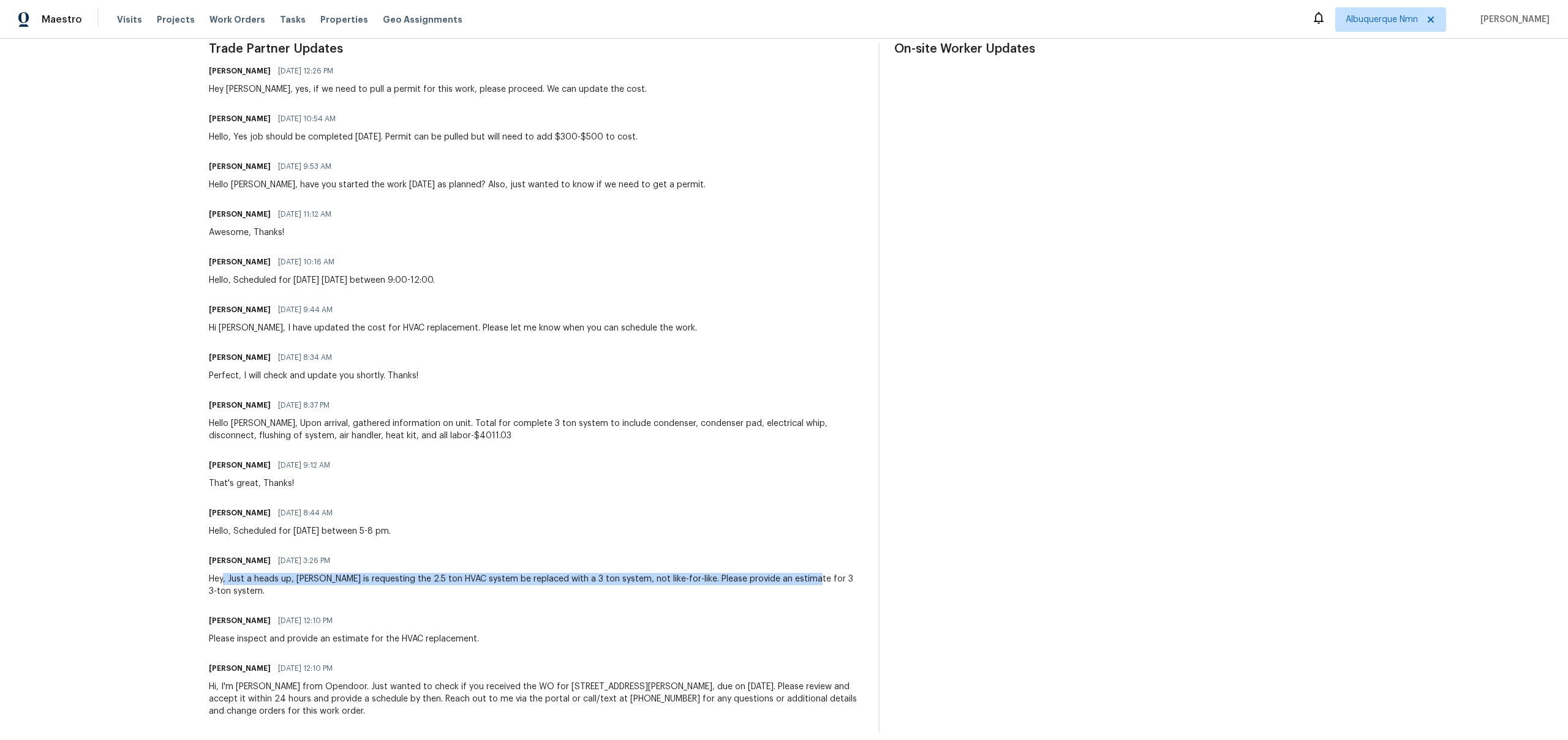
drag, startPoint x: 223, startPoint y: 579, endPoint x: 792, endPoint y: 575, distance: 569.0
click at [792, 575] on div "Hey, Just a heads up, [PERSON_NAME] is requesting the 2.5 ton HVAC system be re…" at bounding box center [536, 585] width 655 height 25
drag, startPoint x: 243, startPoint y: 533, endPoint x: 438, endPoint y: 529, distance: 195.0
click at [438, 529] on div "[PERSON_NAME] [DATE] 8:44 AM Hello, Scheduled for [DATE] between 5-8 pm." at bounding box center [536, 520] width 655 height 33
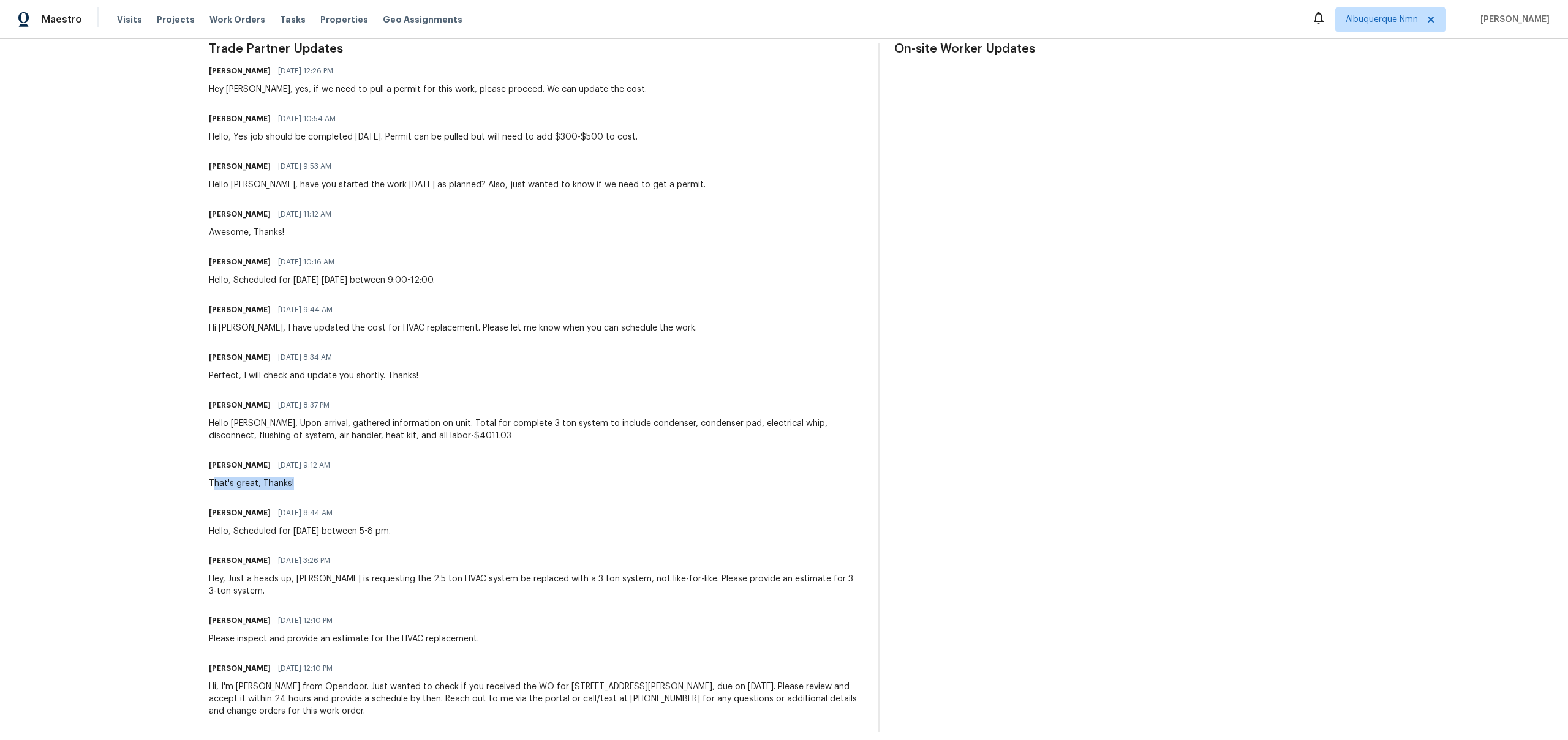
drag, startPoint x: 213, startPoint y: 482, endPoint x: 308, endPoint y: 491, distance: 95.4
click at [310, 491] on div "Trade Partner Updates [PERSON_NAME] R [DATE] 12:26 PM Hey [PERSON_NAME], yes, i…" at bounding box center [536, 387] width 655 height 689
drag, startPoint x: 425, startPoint y: 434, endPoint x: 537, endPoint y: 435, distance: 112.0
click at [537, 435] on div "Hello [PERSON_NAME], Upon arrival, gathered information on unit. Total for comp…" at bounding box center [536, 430] width 655 height 25
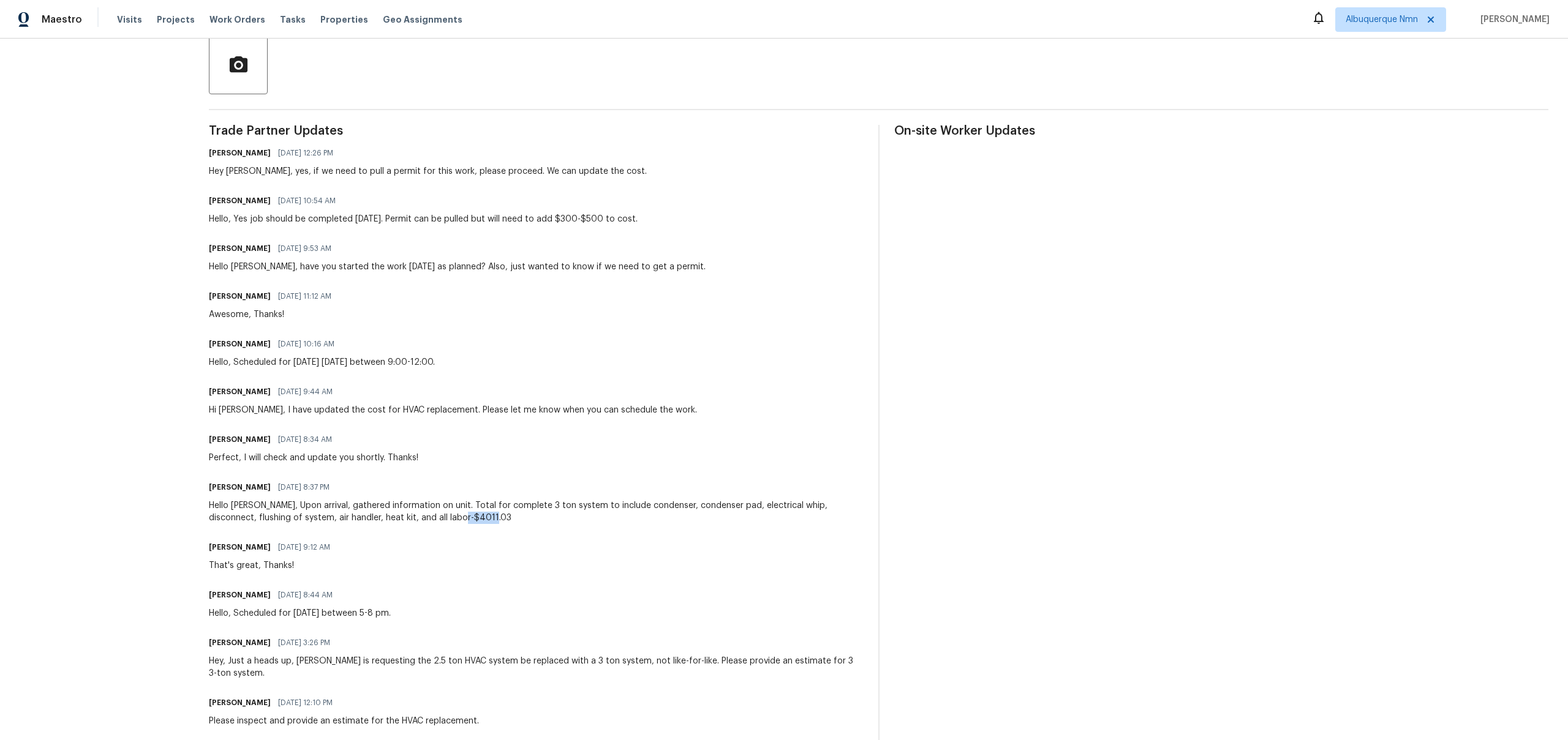
scroll to position [323, 0]
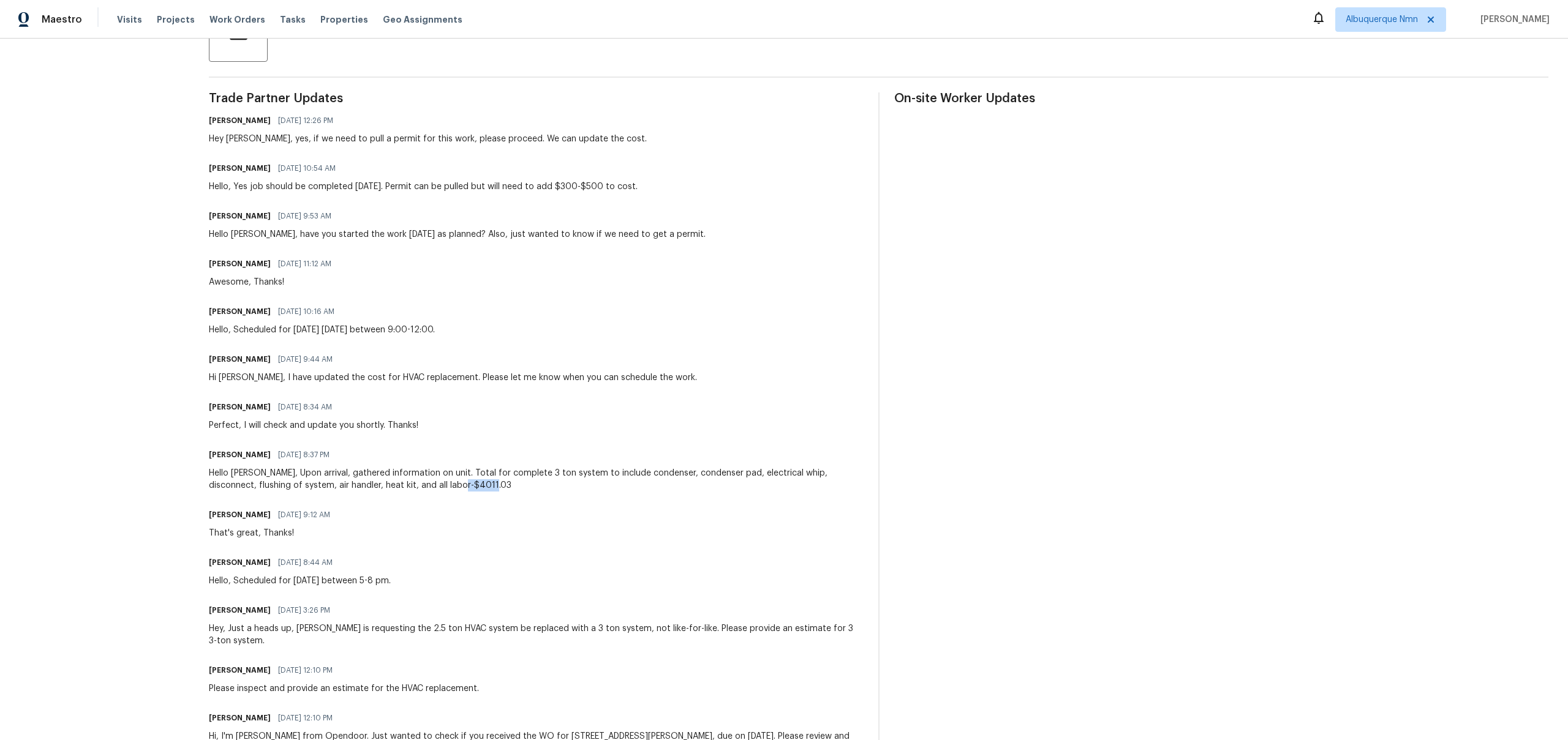
drag, startPoint x: 298, startPoint y: 452, endPoint x: 357, endPoint y: 452, distance: 59.0
click at [358, 452] on div "[PERSON_NAME] [DATE] 8:37 PM" at bounding box center [536, 455] width 655 height 17
drag, startPoint x: 226, startPoint y: 434, endPoint x: 413, endPoint y: 418, distance: 187.7
click at [413, 418] on div "Trade Partner Updates [PERSON_NAME] R [DATE] 12:26 PM Hey [PERSON_NAME], yes, i…" at bounding box center [536, 437] width 655 height 689
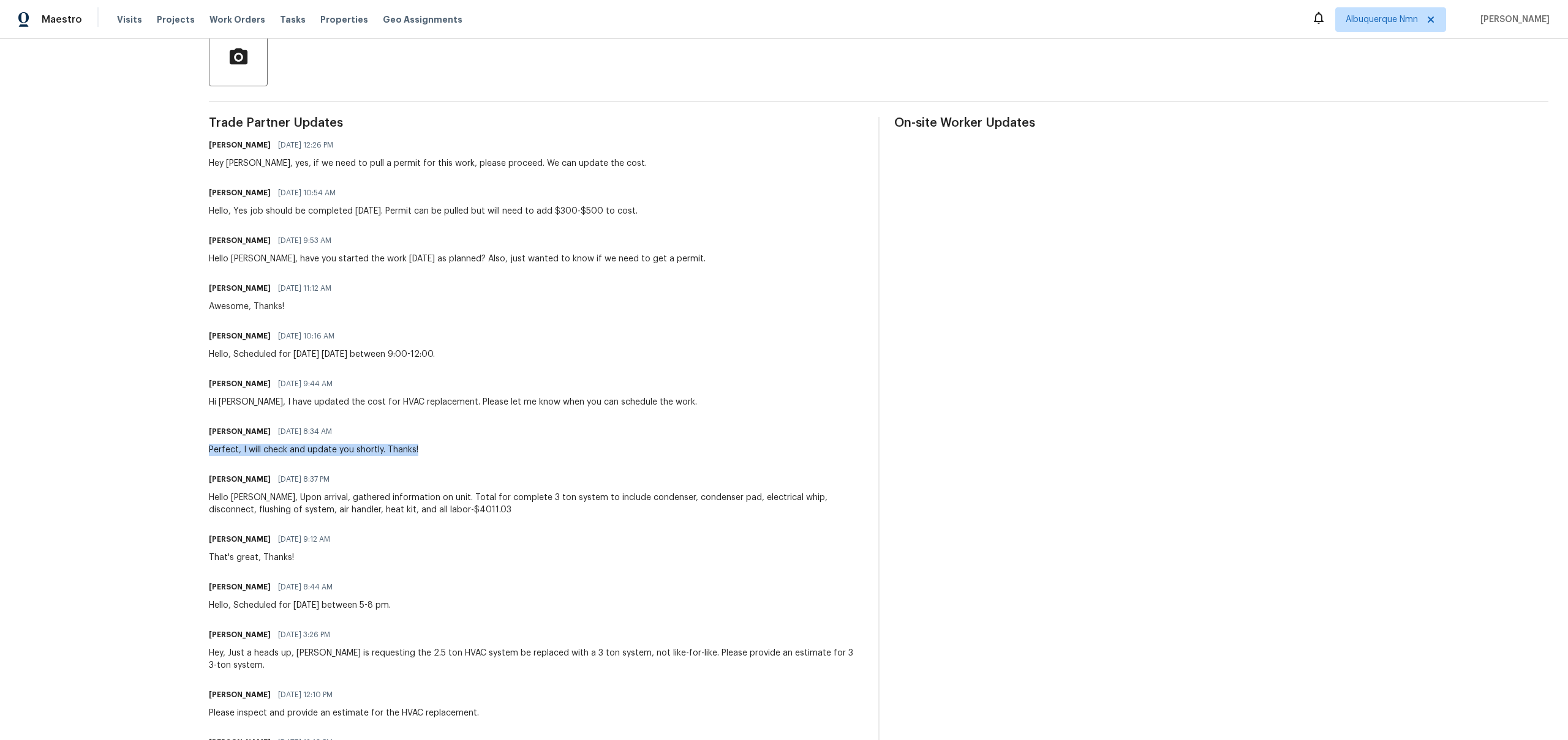
scroll to position [303, 0]
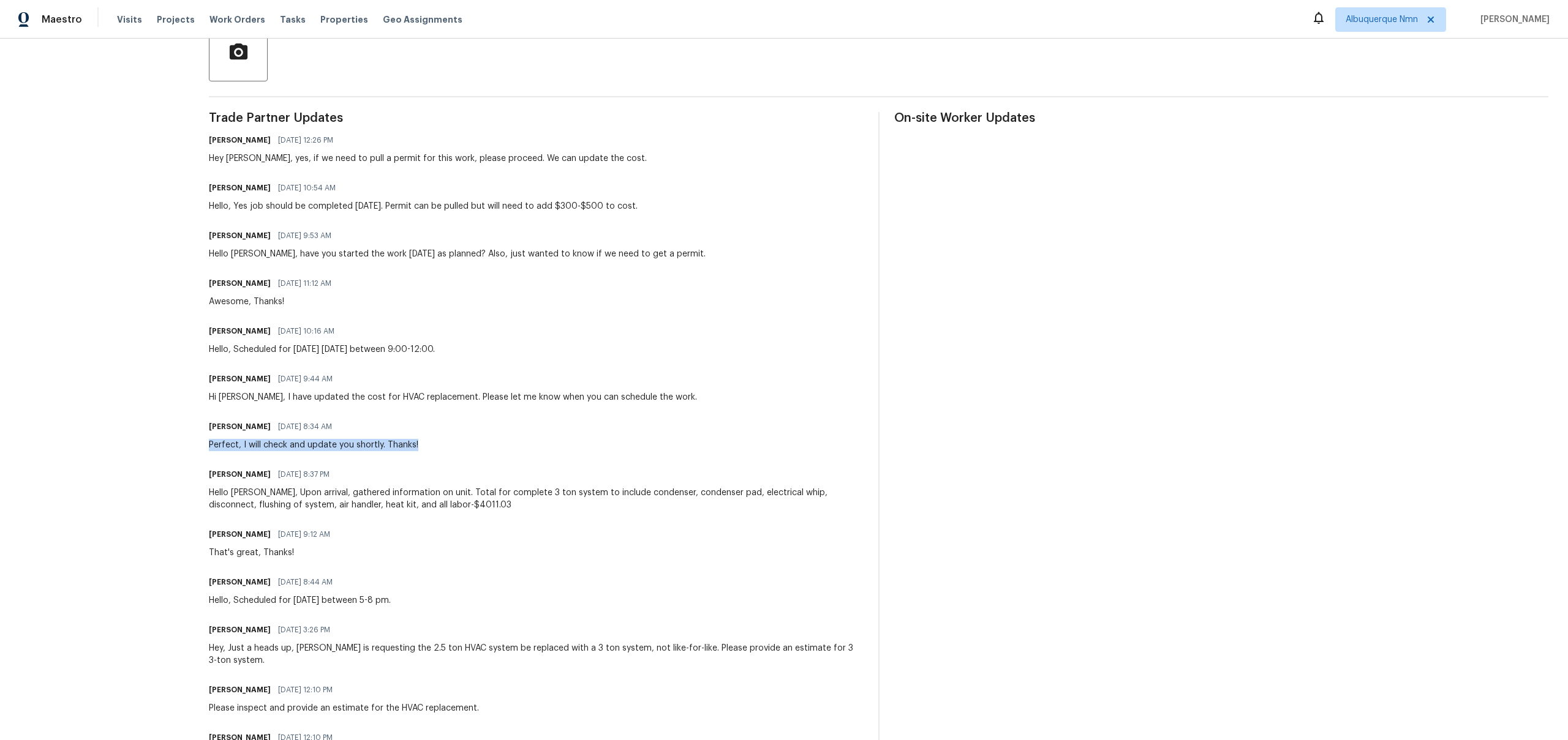
click at [378, 441] on div "Perfect, I will check and update you shortly. Thanks!" at bounding box center [313, 445] width 210 height 12
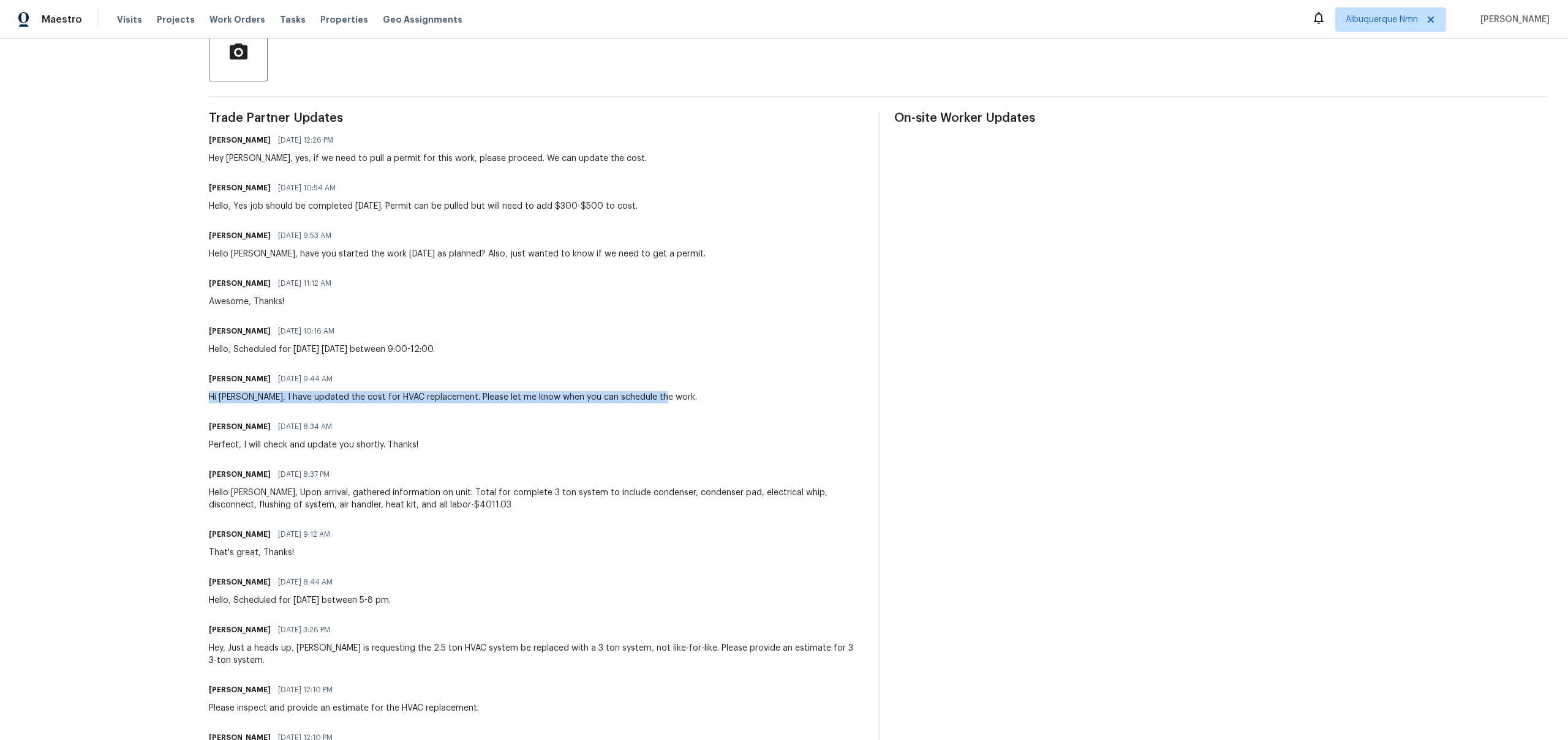
drag, startPoint x: 656, startPoint y: 392, endPoint x: 219, endPoint y: 391, distance: 437.0
click at [219, 391] on div "[PERSON_NAME] R [DATE] 9:44 AM Hi [PERSON_NAME], I have updated the cost for HV…" at bounding box center [453, 386] width 489 height 33
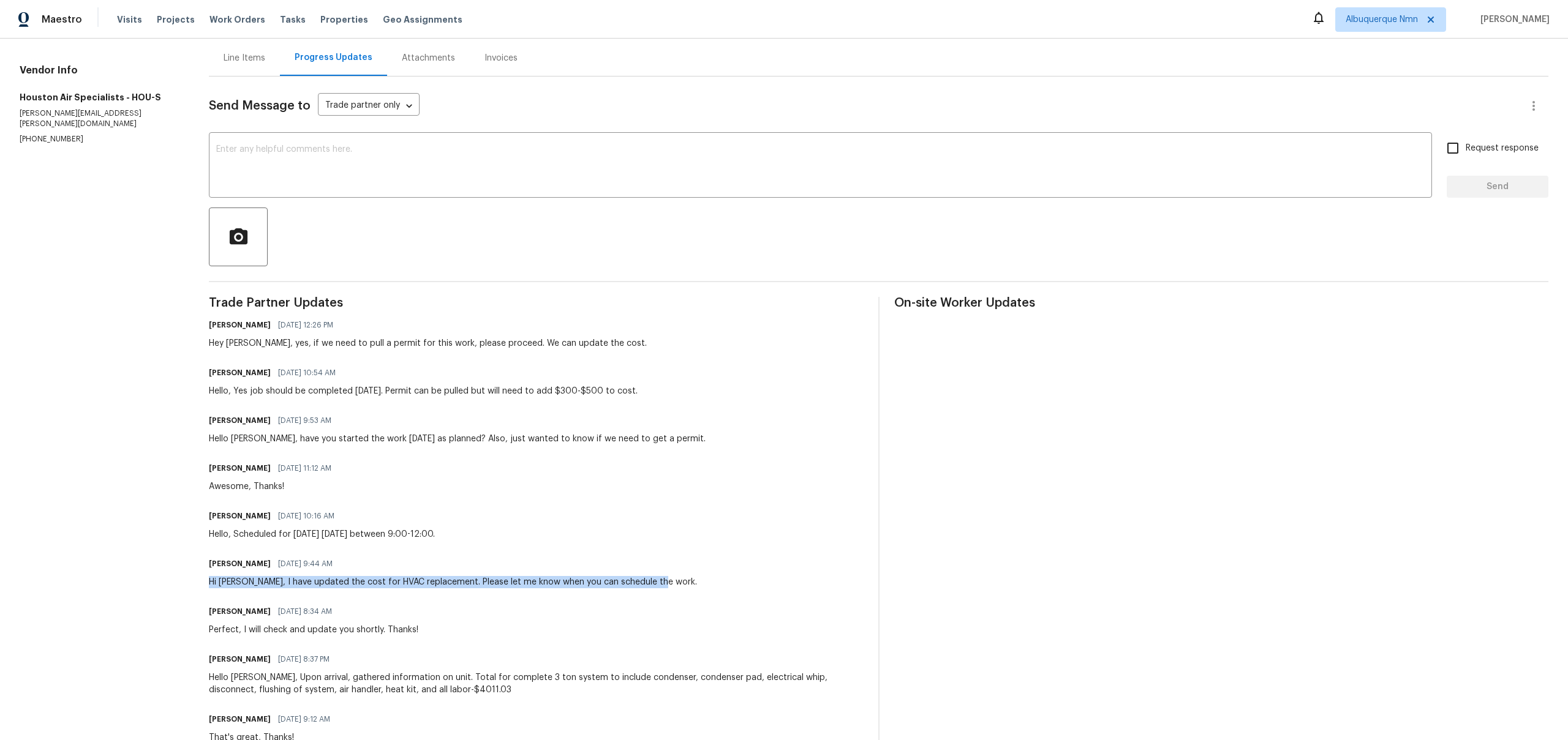
scroll to position [0, 0]
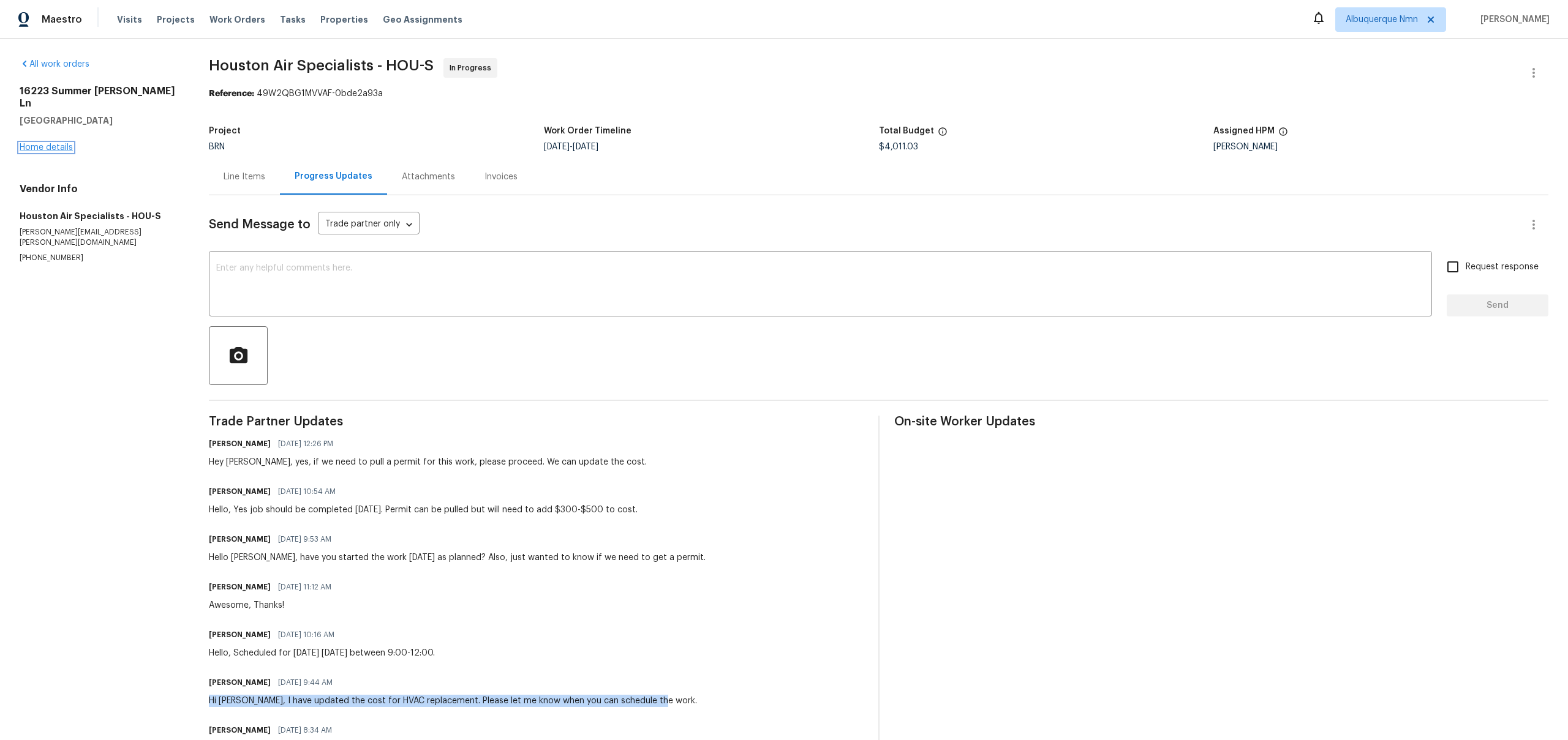
click at [35, 143] on link "Home details" at bounding box center [47, 147] width 54 height 9
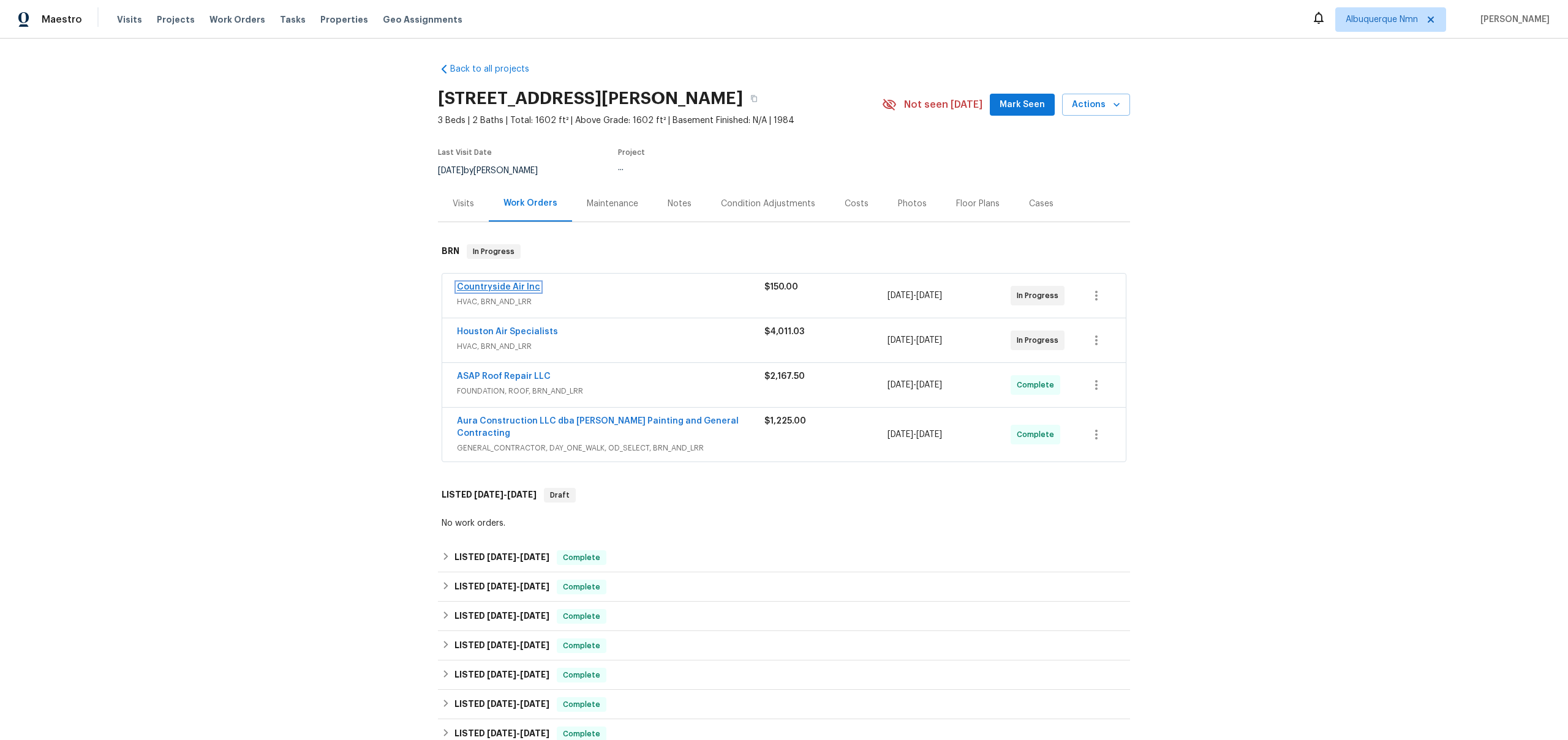
click at [481, 284] on link "Countryside Air Inc" at bounding box center [498, 286] width 84 height 9
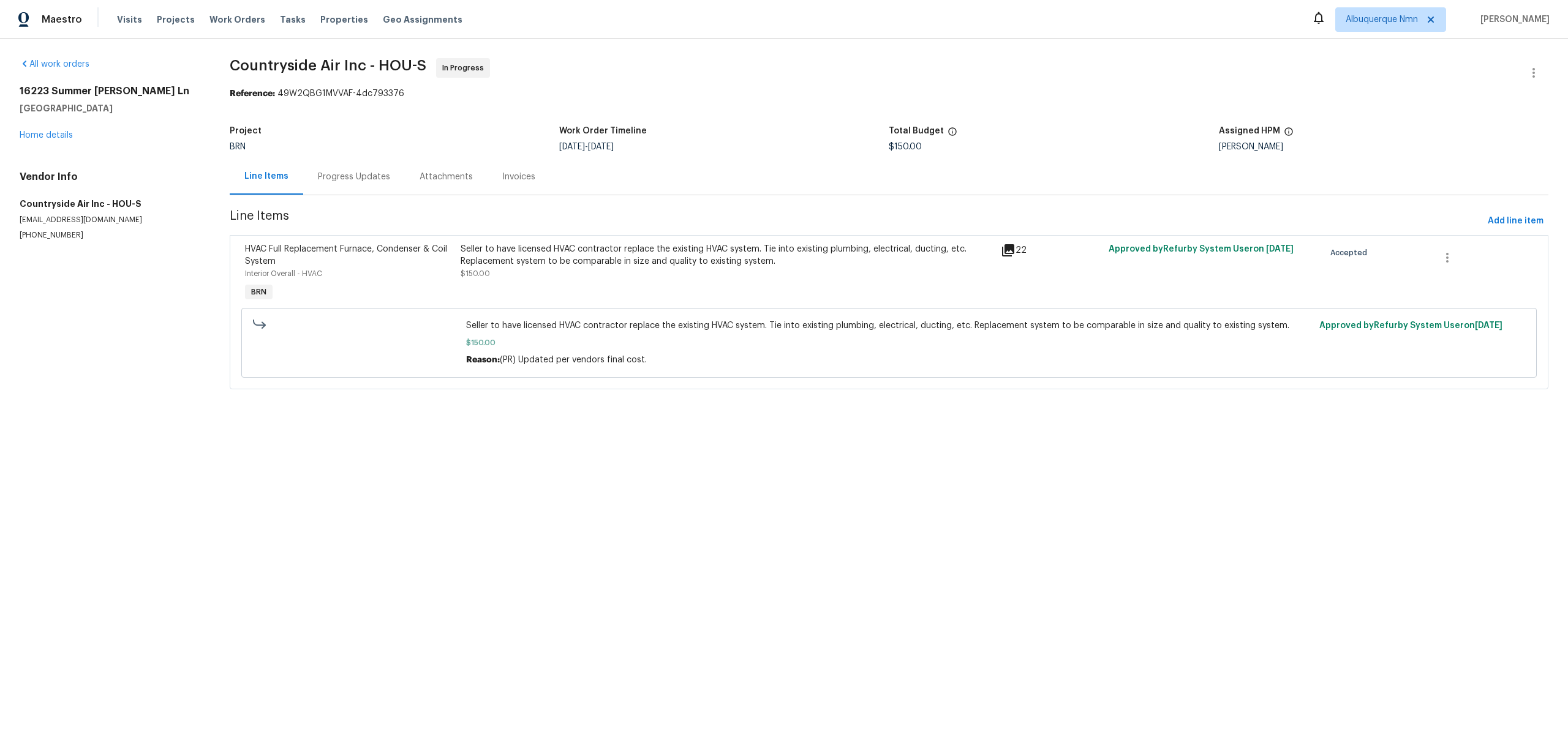
click at [348, 174] on div "Progress Updates" at bounding box center [354, 177] width 73 height 12
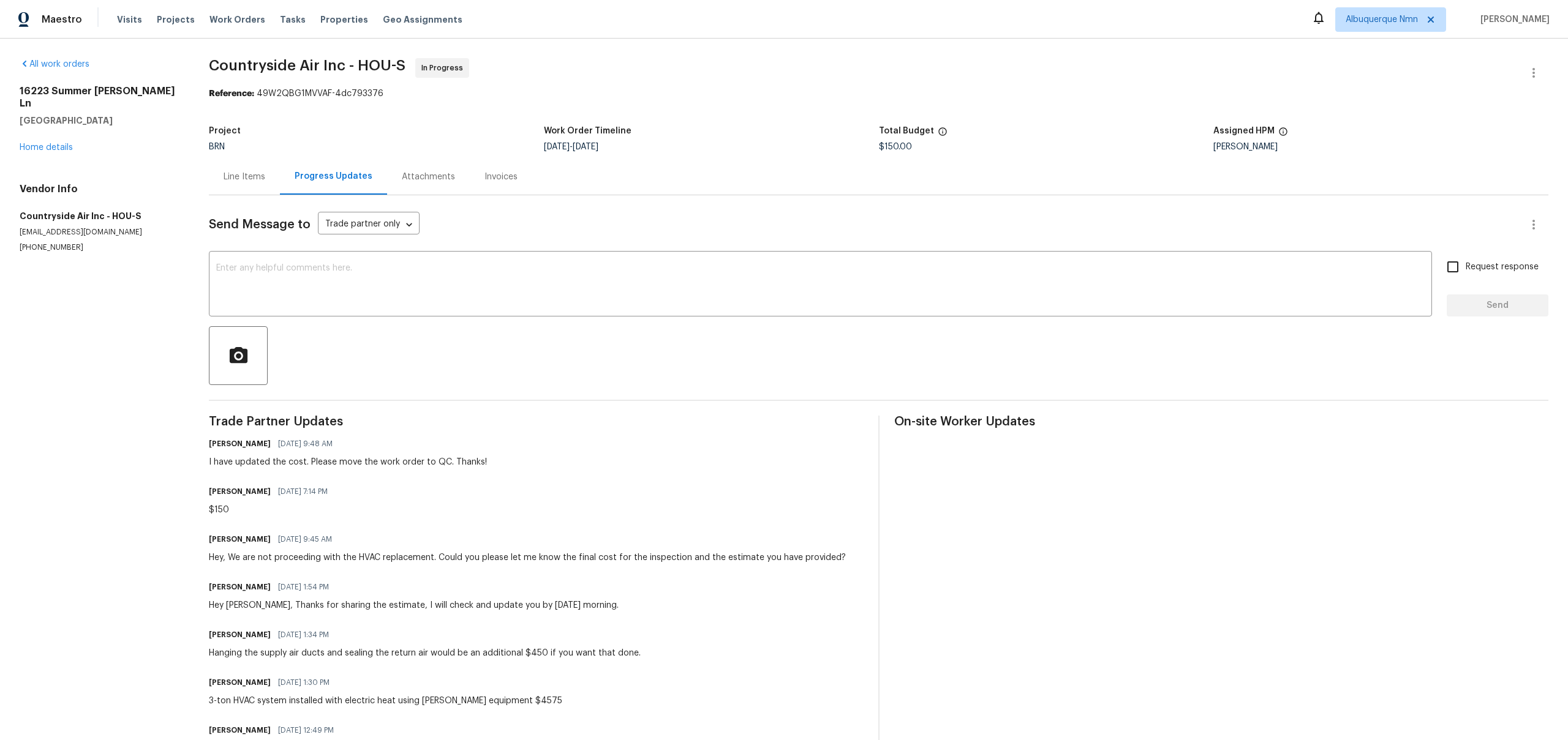
scroll to position [278, 0]
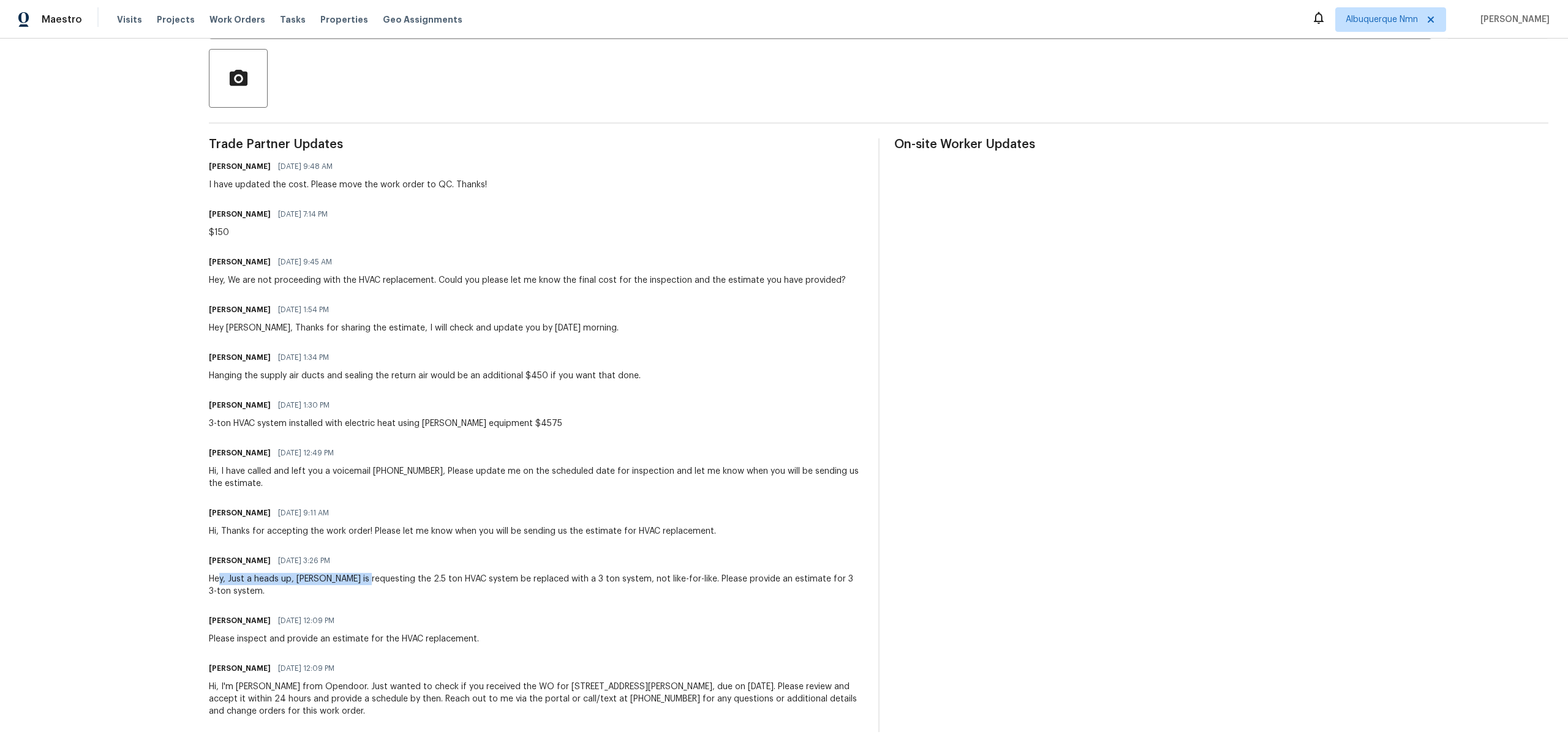
drag, startPoint x: 220, startPoint y: 582, endPoint x: 473, endPoint y: 577, distance: 253.0
click at [473, 577] on div "Hey, Just a heads up, [PERSON_NAME] is requesting the 2.5 ton HVAC system be re…" at bounding box center [536, 585] width 655 height 25
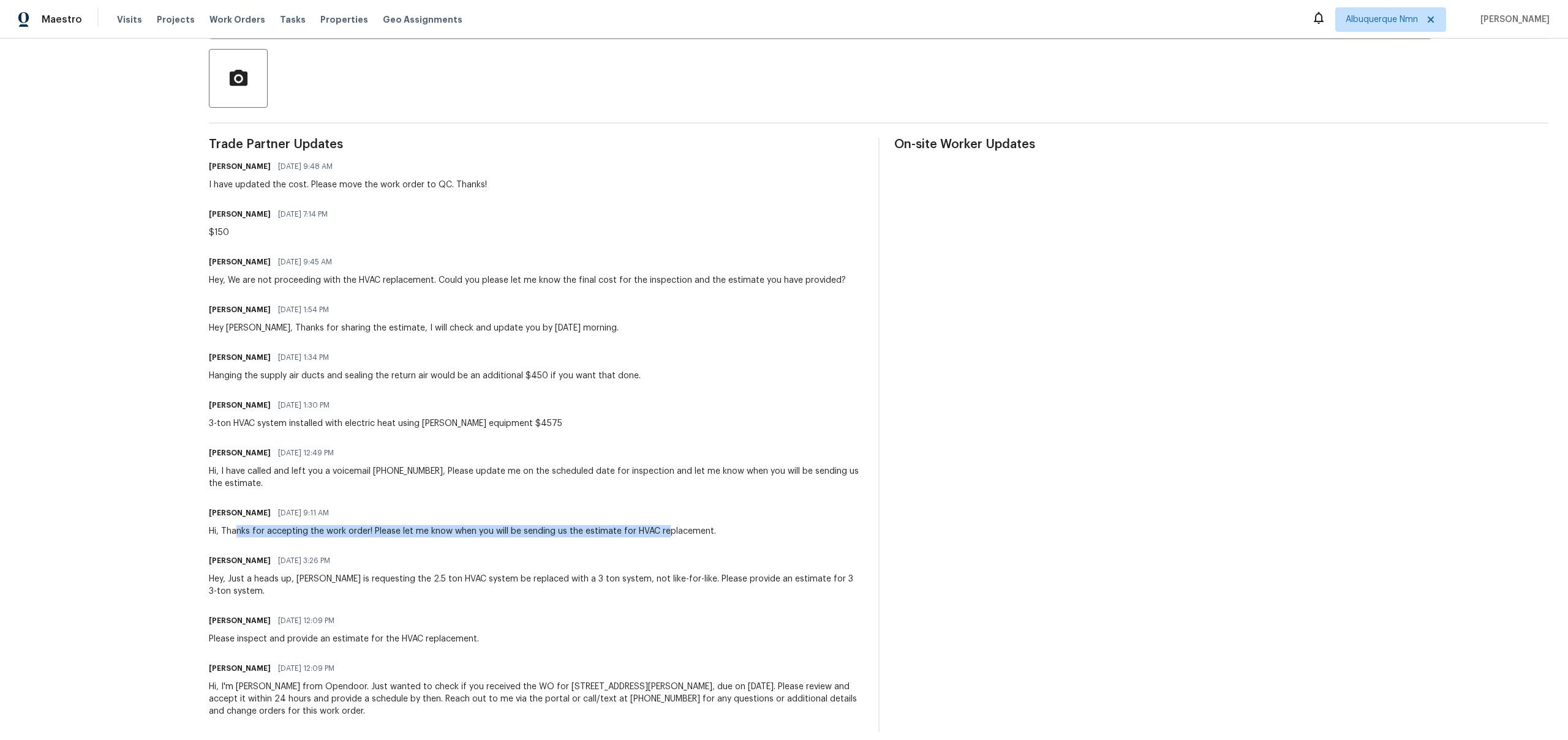
drag, startPoint x: 235, startPoint y: 531, endPoint x: 668, endPoint y: 531, distance: 433.0
click at [668, 531] on div "Hi, Thanks for accepting the work order! Please let me know when you will be se…" at bounding box center [463, 531] width 507 height 12
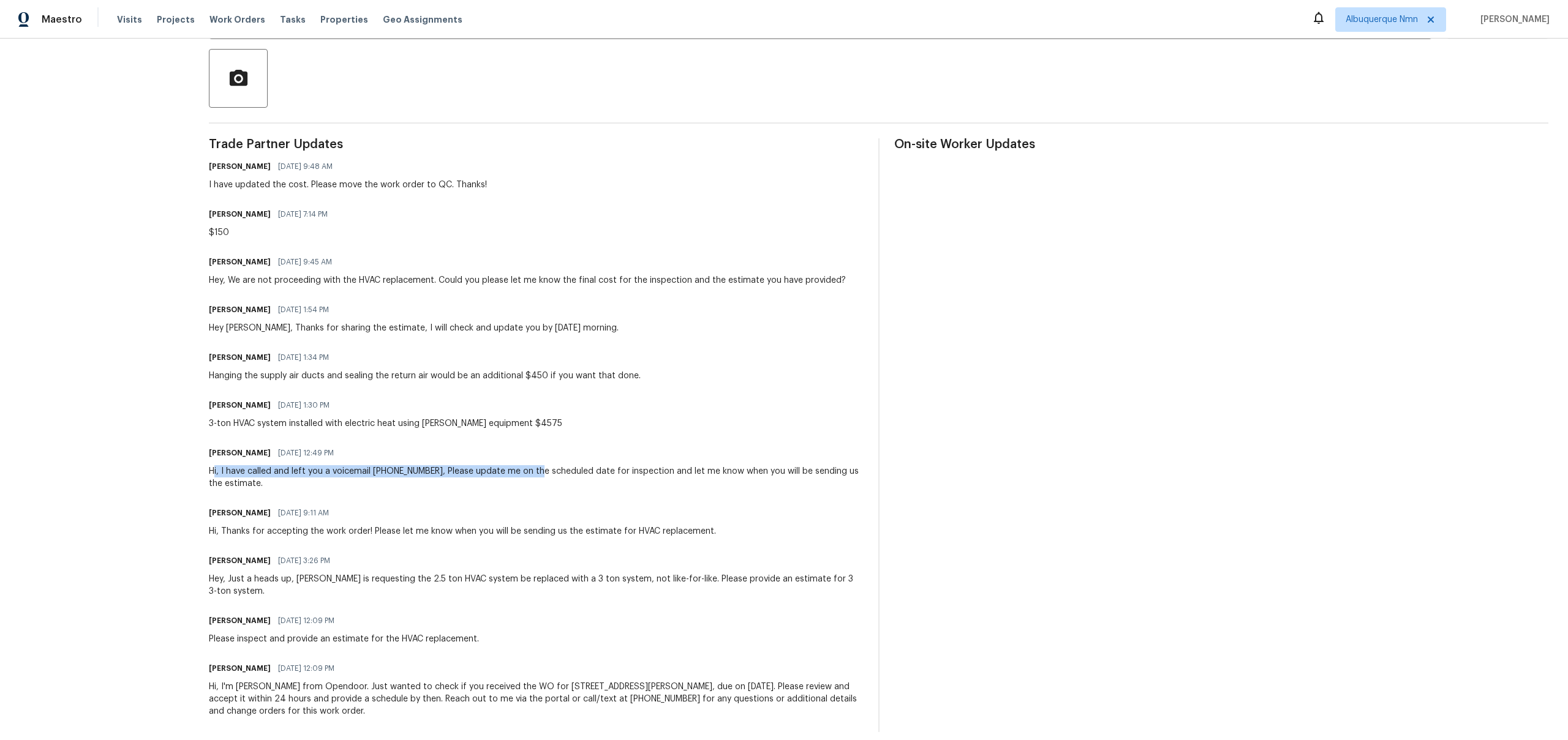
drag, startPoint x: 216, startPoint y: 476, endPoint x: 530, endPoint y: 475, distance: 314.0
click at [530, 475] on div "Hi, I have called and left you a voicemail [PHONE_NUMBER], Please update me on …" at bounding box center [536, 477] width 655 height 25
drag, startPoint x: 222, startPoint y: 426, endPoint x: 378, endPoint y: 420, distance: 156.1
click at [378, 420] on div "3-ton HVAC system installed with electric heat using [PERSON_NAME] equipment $4…" at bounding box center [385, 424] width 353 height 12
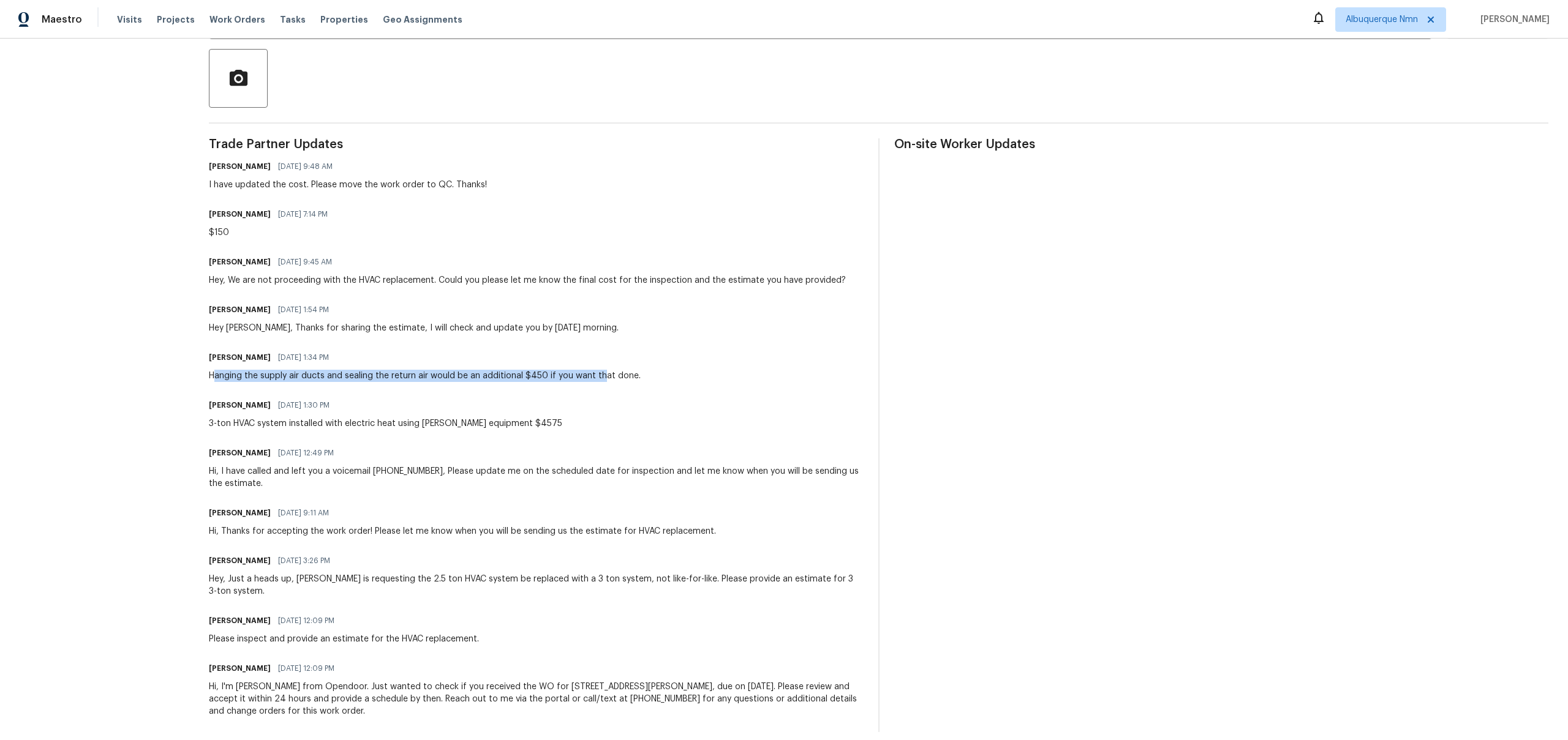
drag, startPoint x: 217, startPoint y: 375, endPoint x: 602, endPoint y: 374, distance: 385.0
click at [602, 374] on div "Hanging the supply air ducts and sealing the return air would be an additional …" at bounding box center [425, 376] width 432 height 12
drag, startPoint x: 305, startPoint y: 406, endPoint x: 338, endPoint y: 406, distance: 33.0
click at [329, 406] on span "[DATE] 1:30 PM" at bounding box center [304, 405] width 52 height 12
drag, startPoint x: 266, startPoint y: 272, endPoint x: 430, endPoint y: 272, distance: 164.0
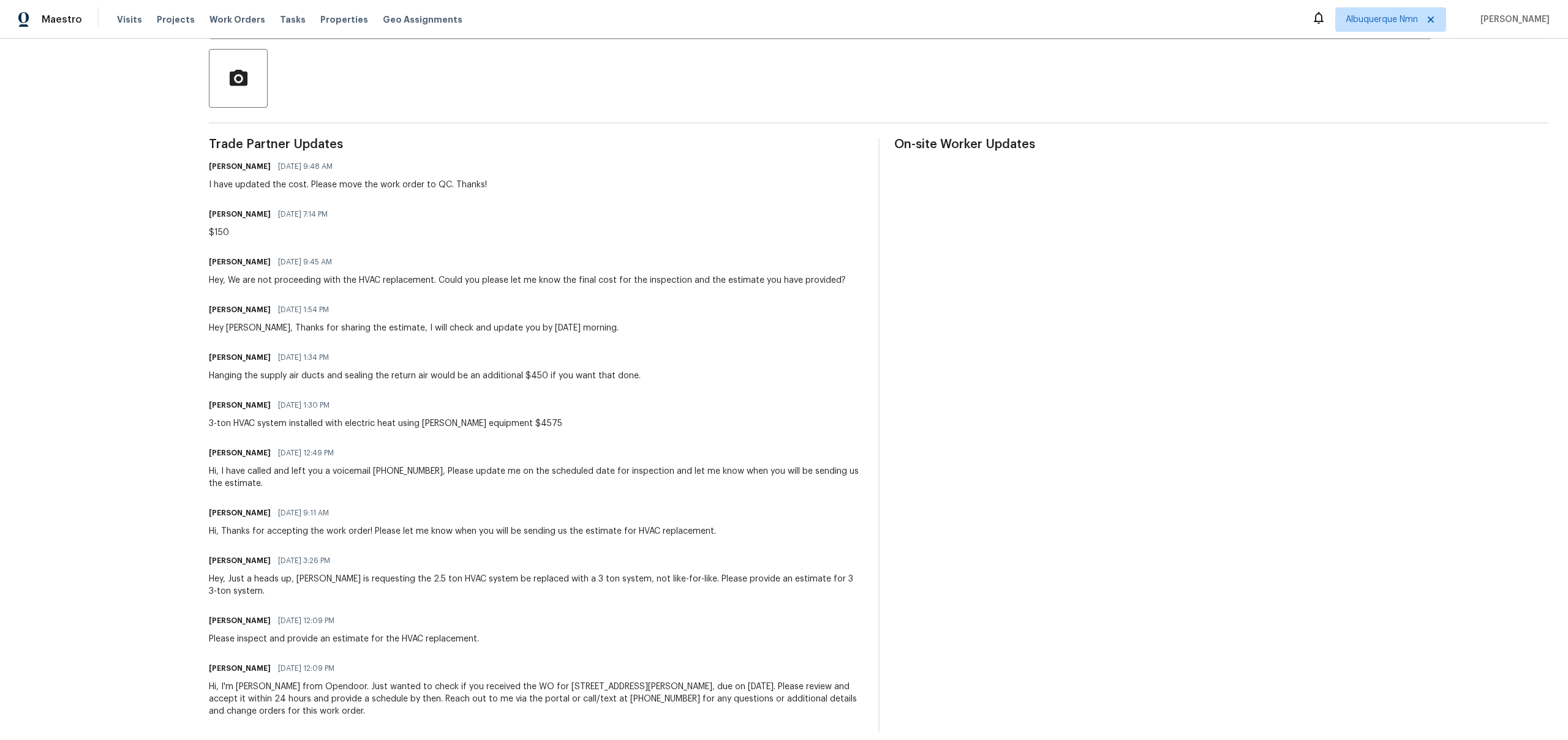
click at [430, 272] on div "[PERSON_NAME] R [DATE] 9:45 AM Hey, We are not proceeding with the HVAC replace…" at bounding box center [527, 270] width 637 height 33
drag, startPoint x: 226, startPoint y: 329, endPoint x: 636, endPoint y: 329, distance: 410.0
click at [636, 329] on div "[PERSON_NAME] R [DATE] 1:54 PM Hey [PERSON_NAME], Thanks for sharing the estima…" at bounding box center [536, 317] width 655 height 33
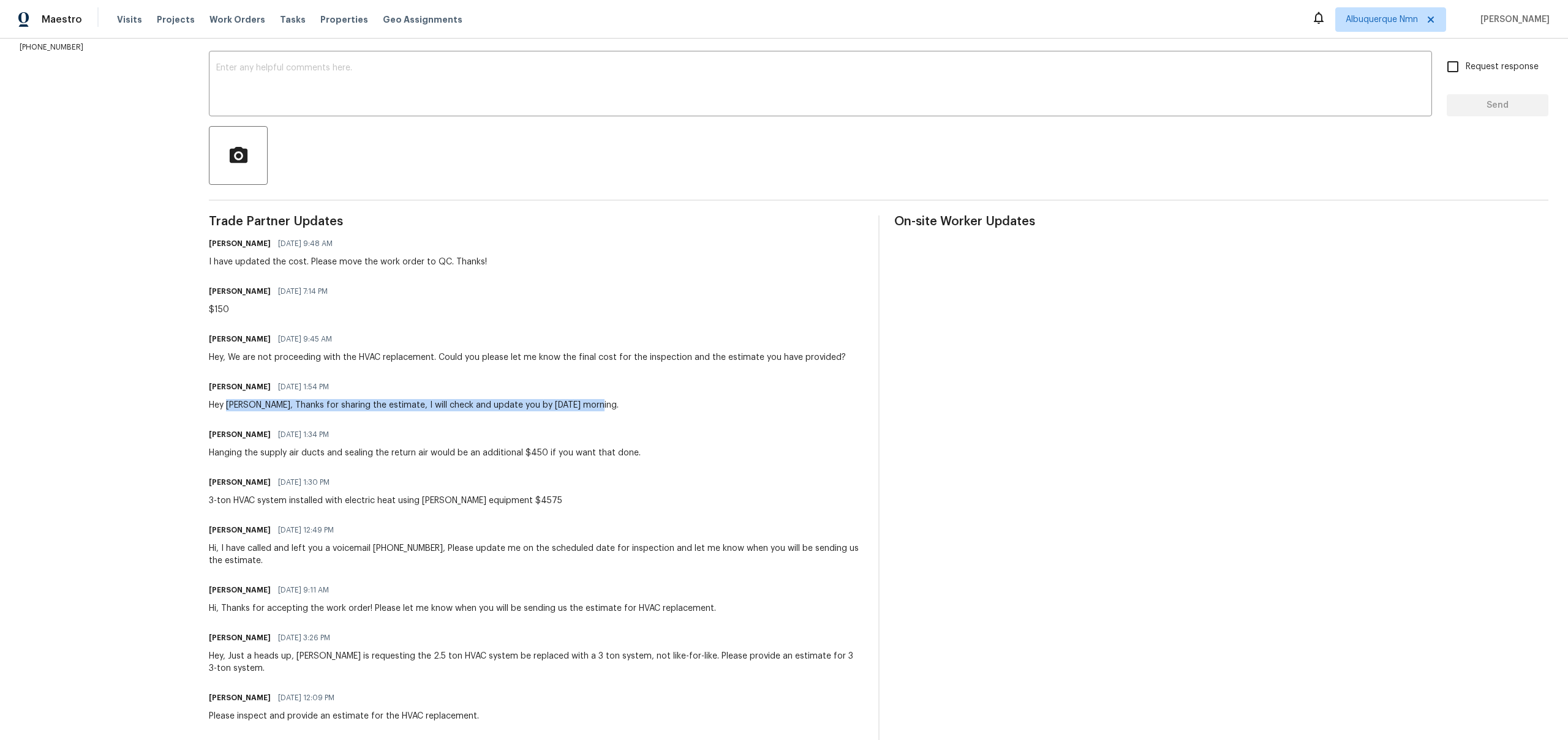
scroll to position [0, 0]
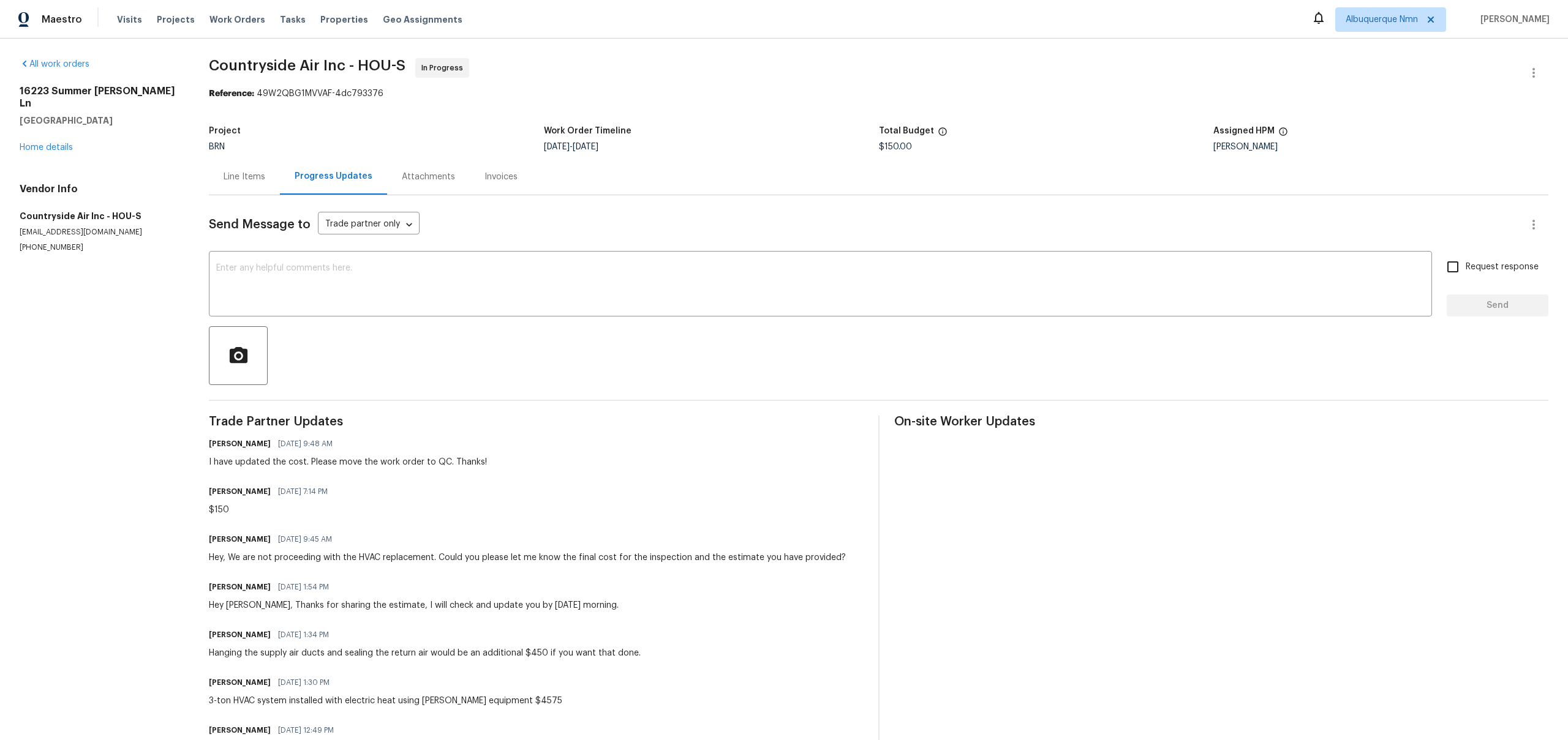
click at [42, 140] on div "[STREET_ADDRESS][PERSON_NAME] Home details" at bounding box center [99, 119] width 160 height 69
click at [30, 143] on link "Home details" at bounding box center [47, 147] width 54 height 9
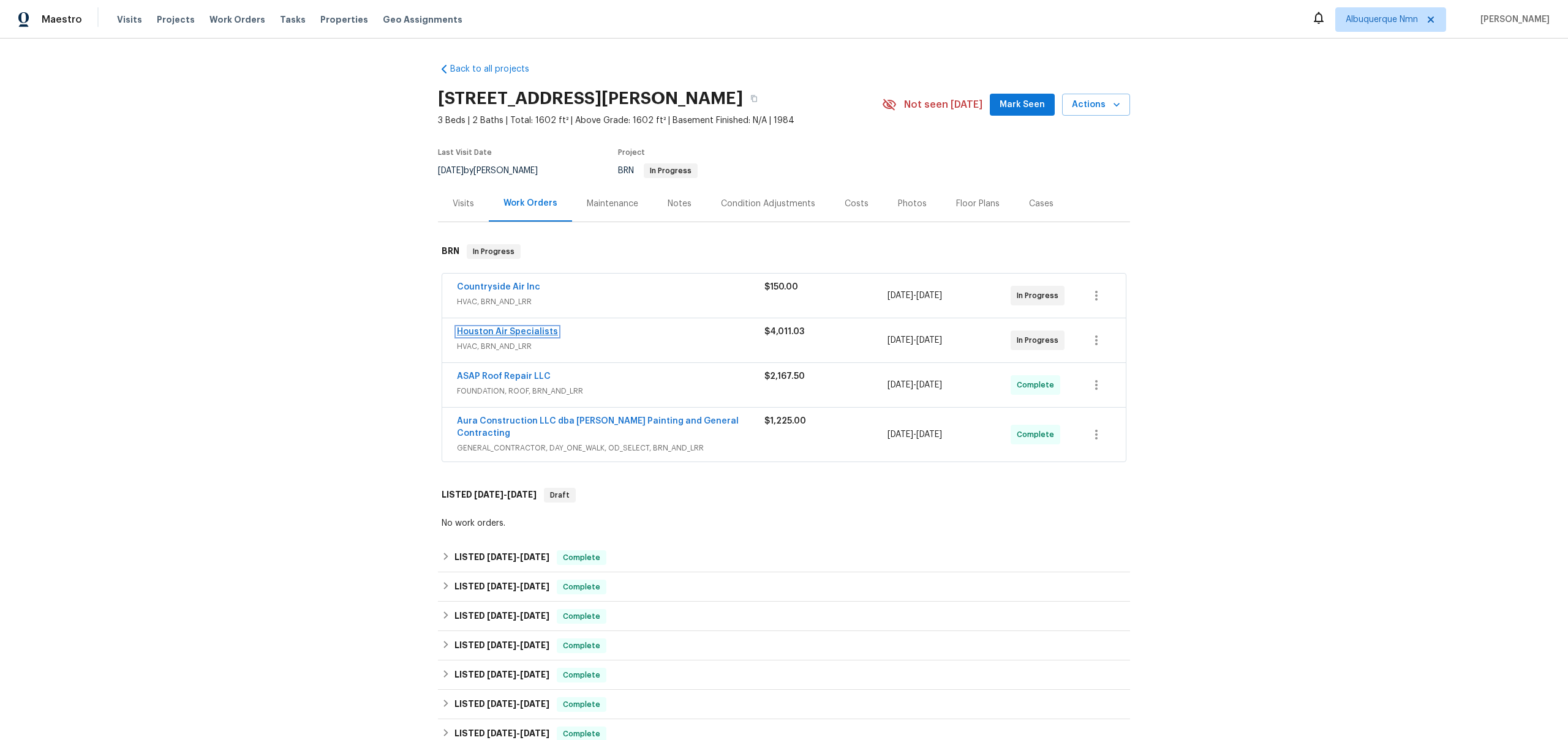
click at [474, 329] on link "Houston Air Specialists" at bounding box center [507, 331] width 101 height 9
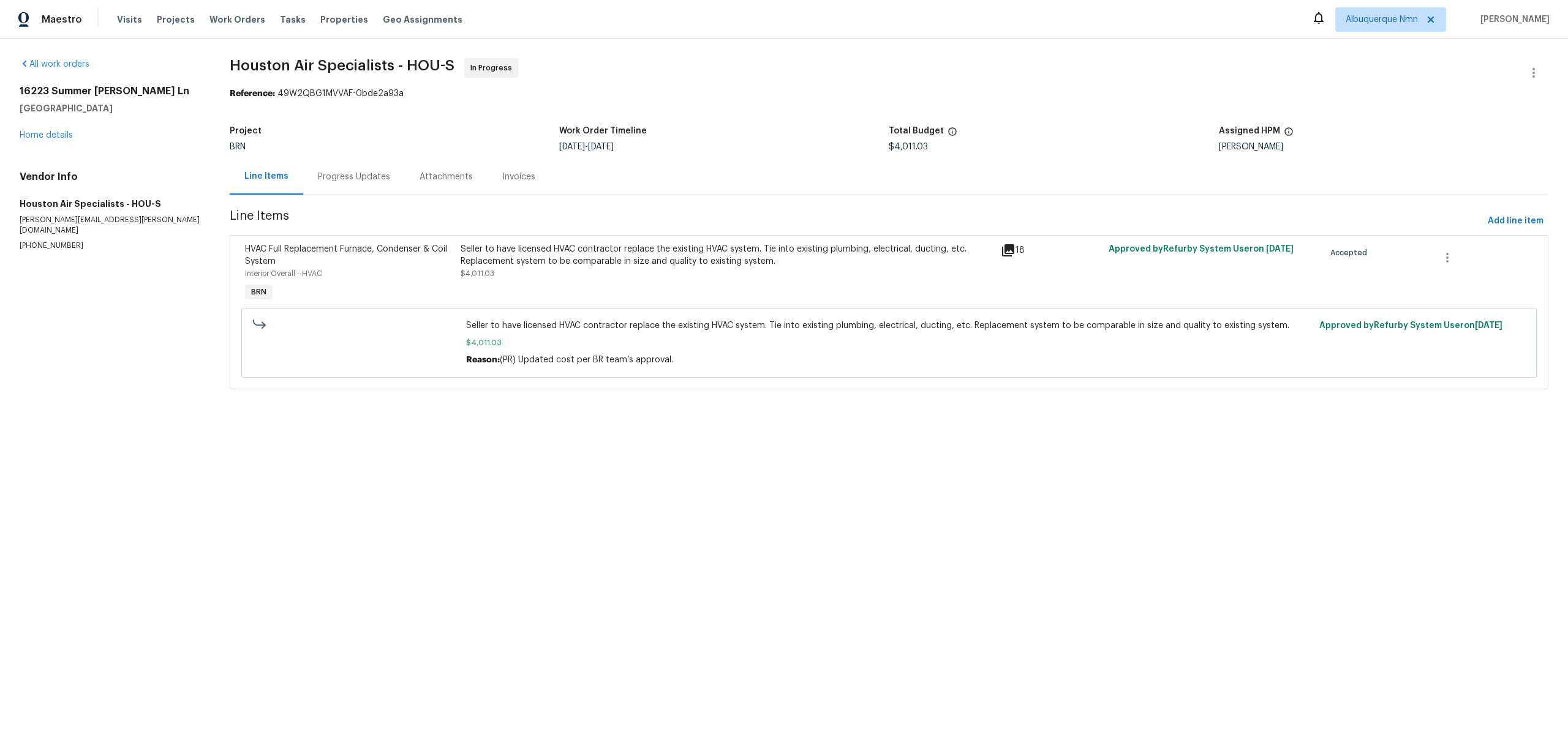
click at [344, 176] on div "Progress Updates" at bounding box center [354, 177] width 73 height 12
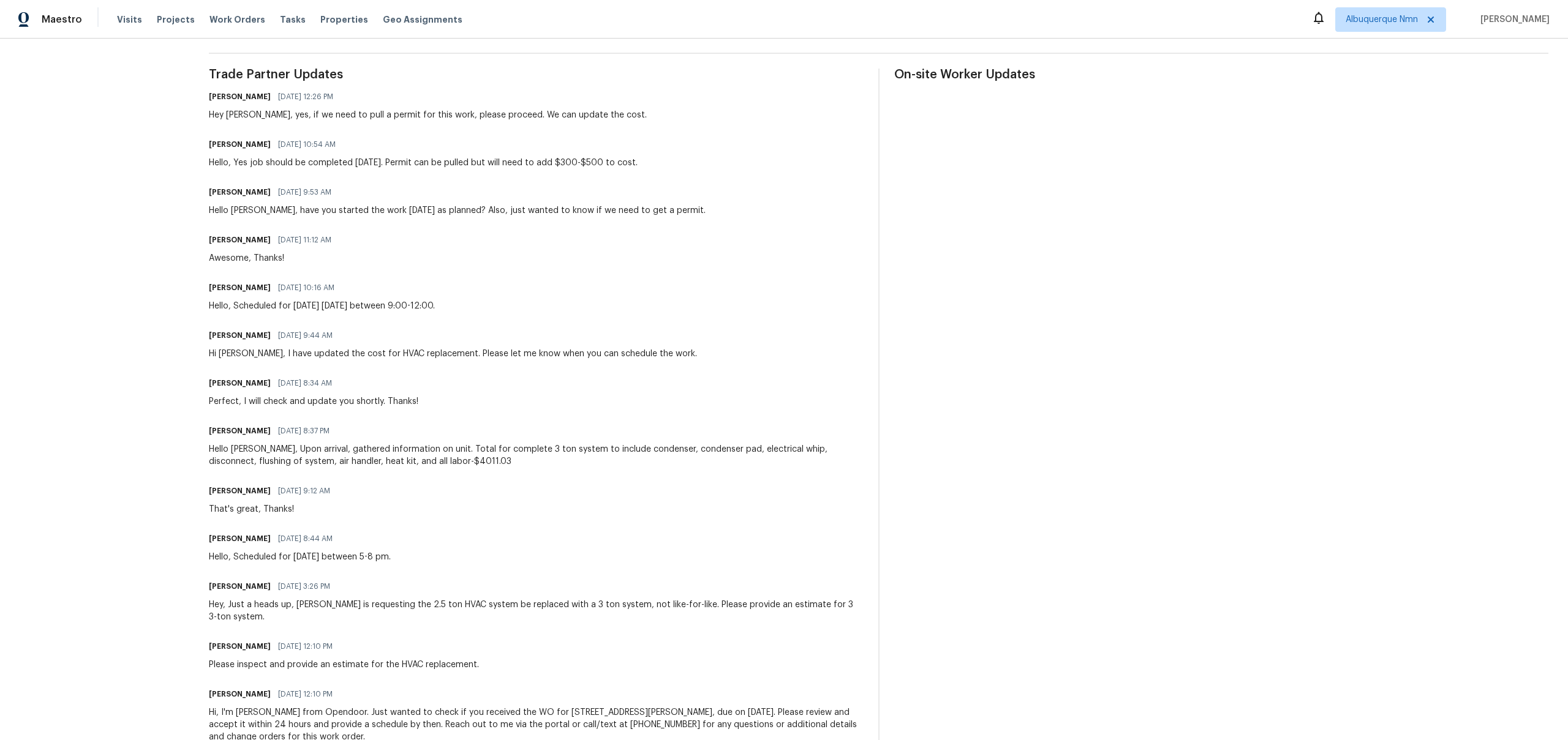
scroll to position [346, 0]
drag, startPoint x: 274, startPoint y: 435, endPoint x: 388, endPoint y: 430, distance: 114.1
click at [390, 430] on div "[PERSON_NAME] [DATE] 8:37 PM" at bounding box center [536, 432] width 655 height 17
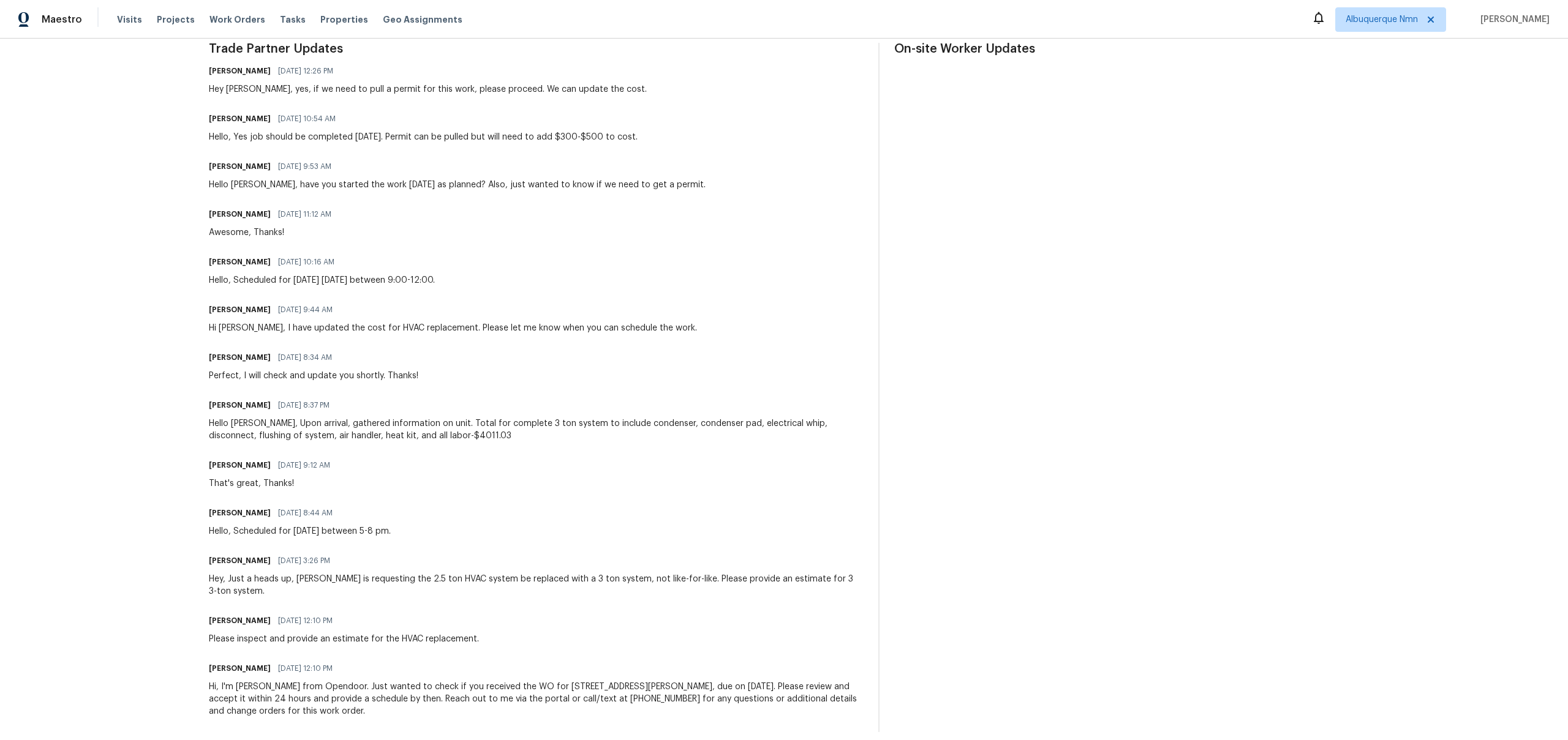
scroll to position [0, 0]
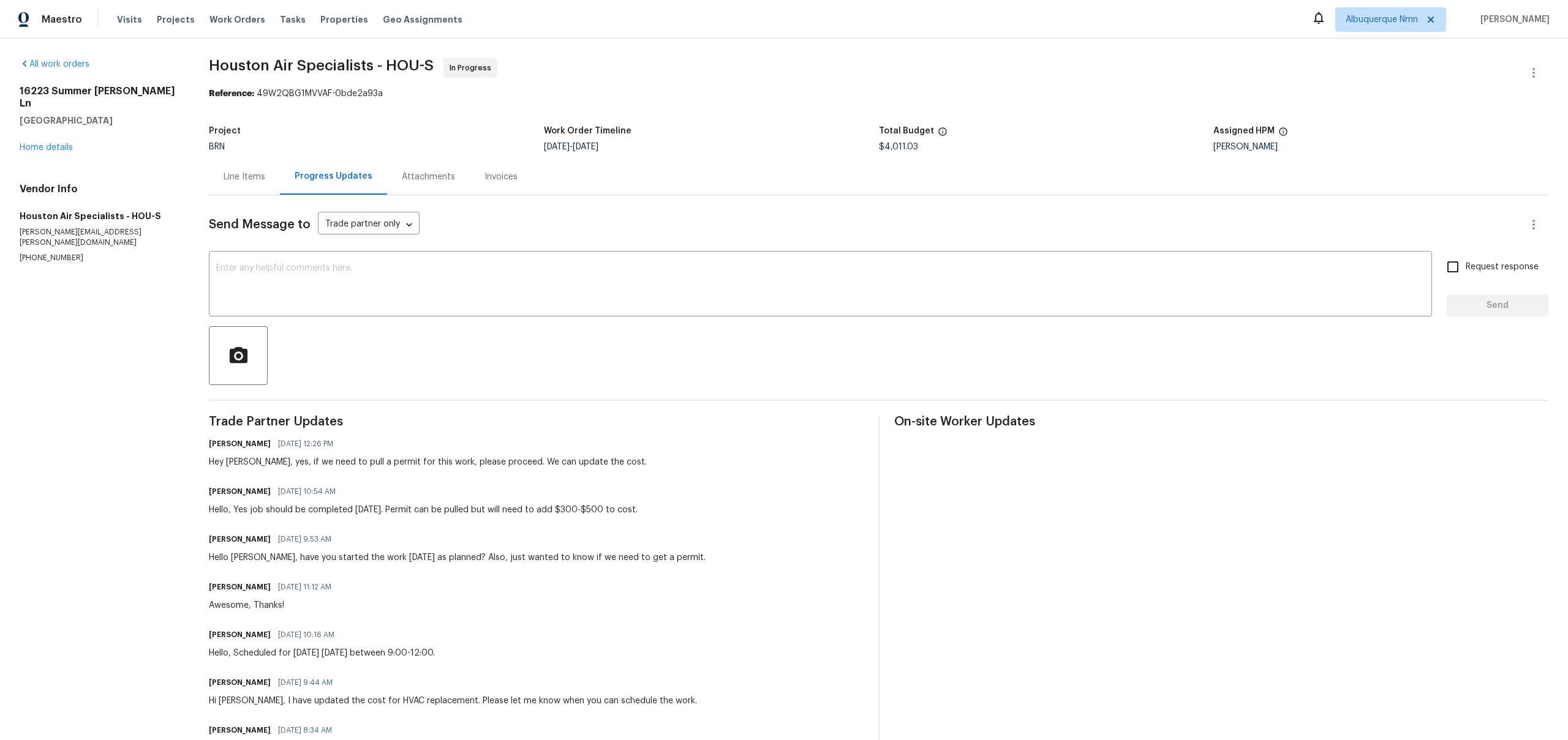
click at [44, 130] on div "[STREET_ADDRESS][PERSON_NAME] Home details" at bounding box center [99, 119] width 160 height 69
click at [49, 143] on link "Home details" at bounding box center [47, 147] width 54 height 9
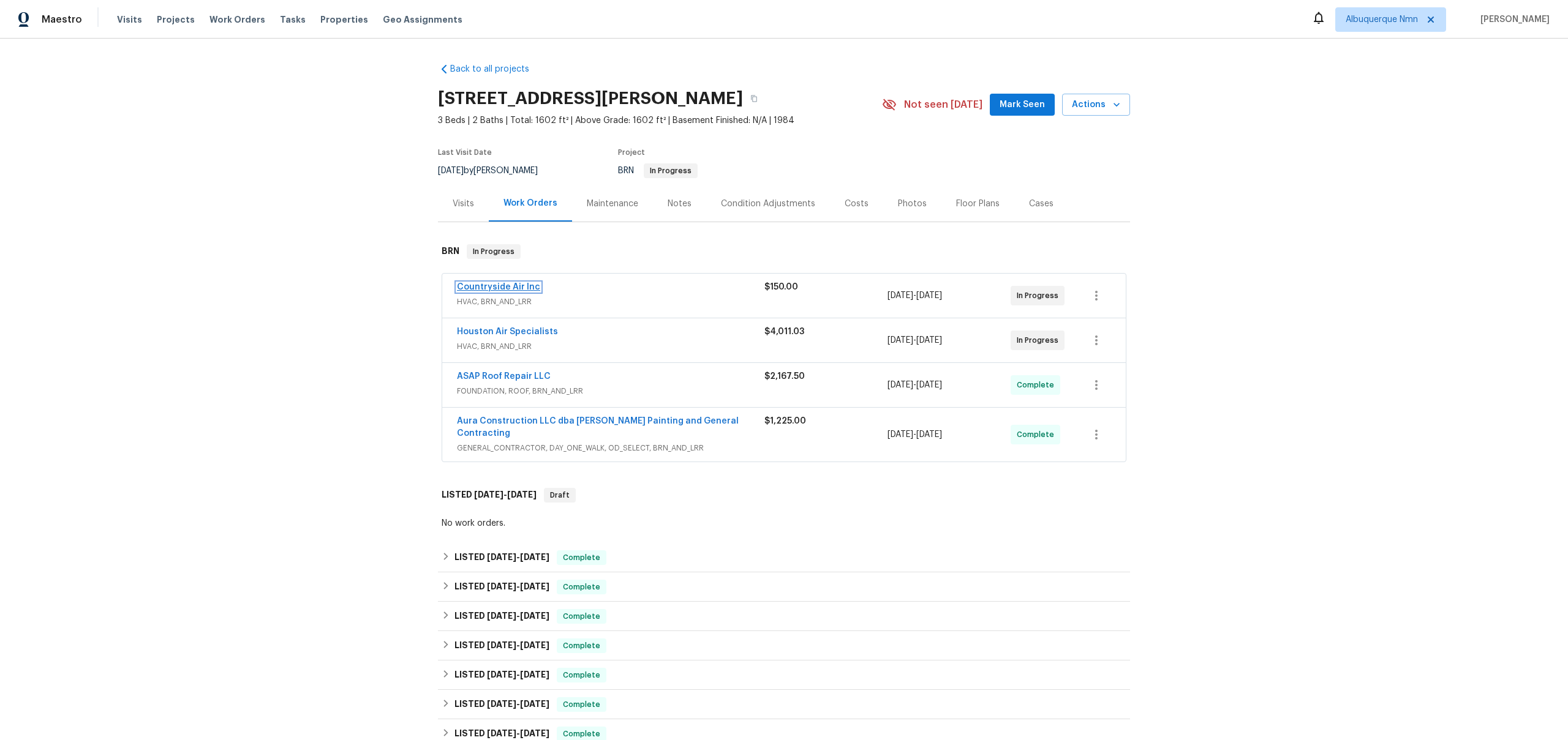
click at [475, 287] on link "Countryside Air Inc" at bounding box center [498, 286] width 84 height 9
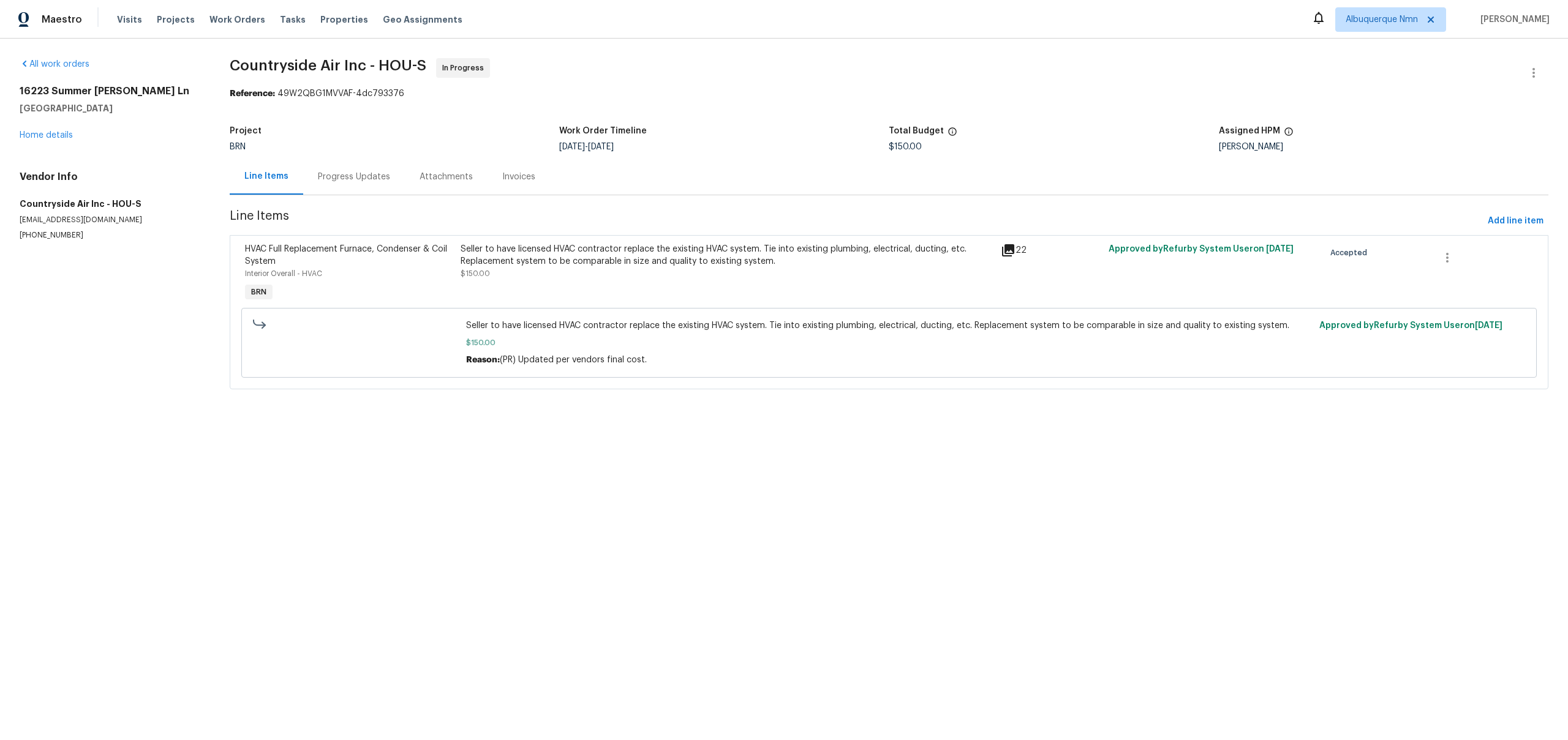
click at [436, 182] on div "Attachments" at bounding box center [447, 177] width 54 height 12
